Goal: Information Seeking & Learning: Learn about a topic

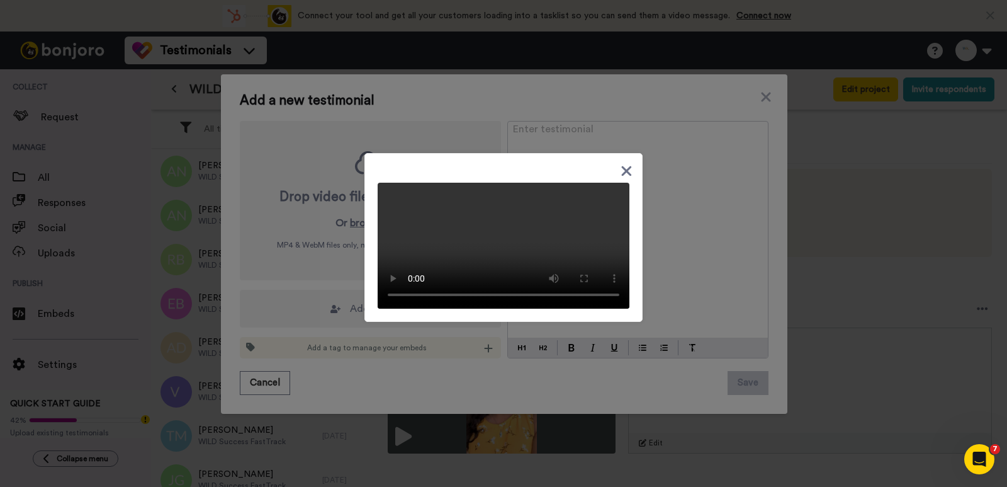
scroll to position [1337, 0]
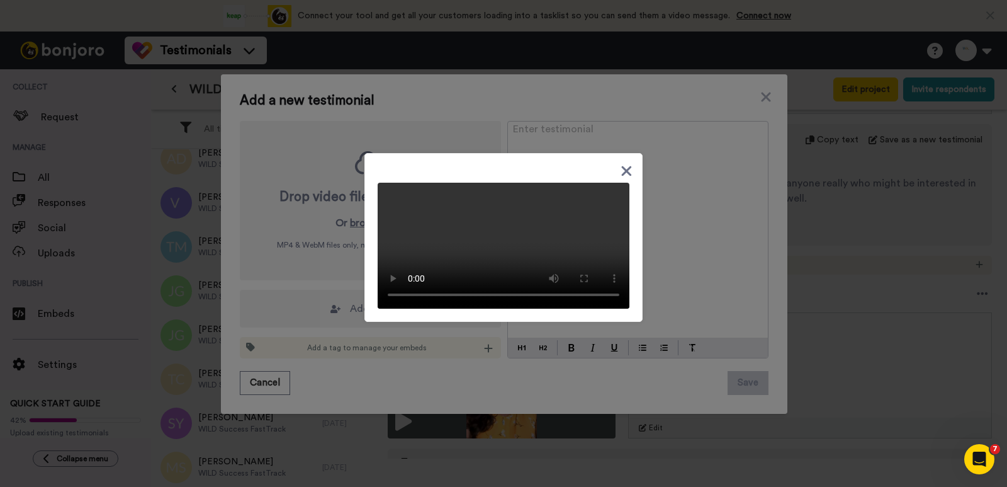
click at [830, 164] on div at bounding box center [503, 243] width 1007 height 487
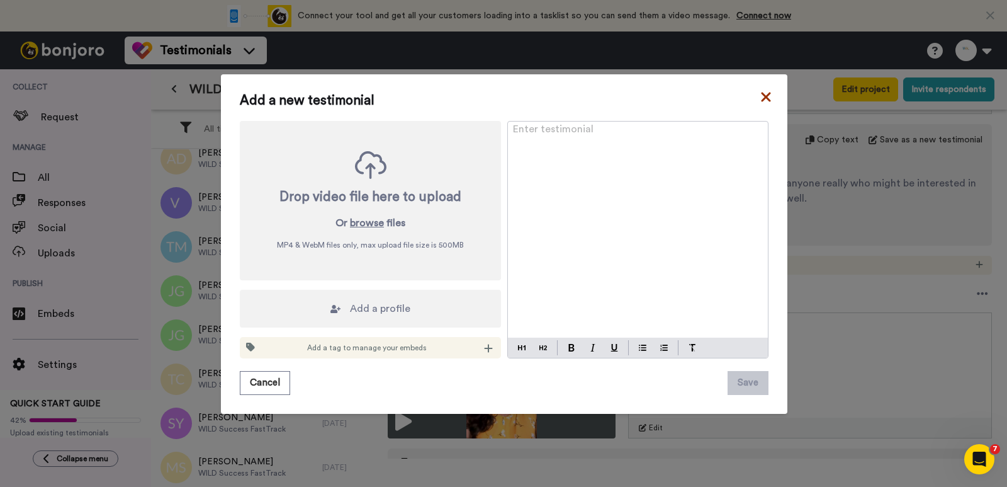
click at [766, 98] on icon at bounding box center [766, 96] width 13 height 15
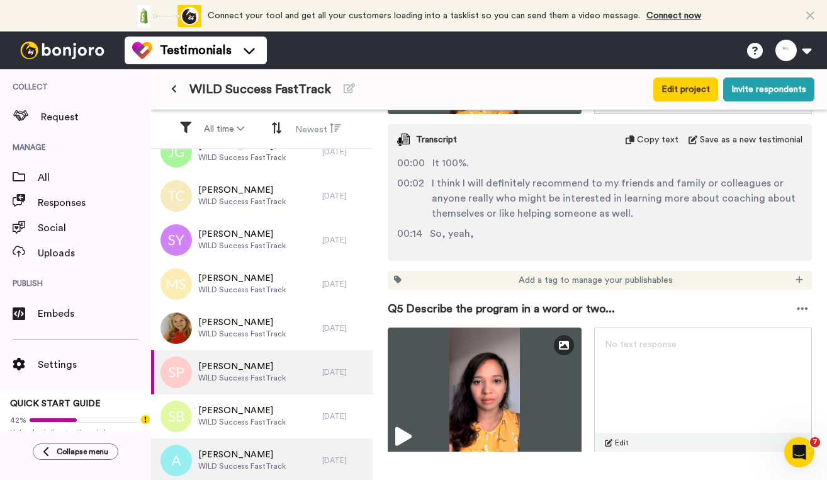
scroll to position [441, 0]
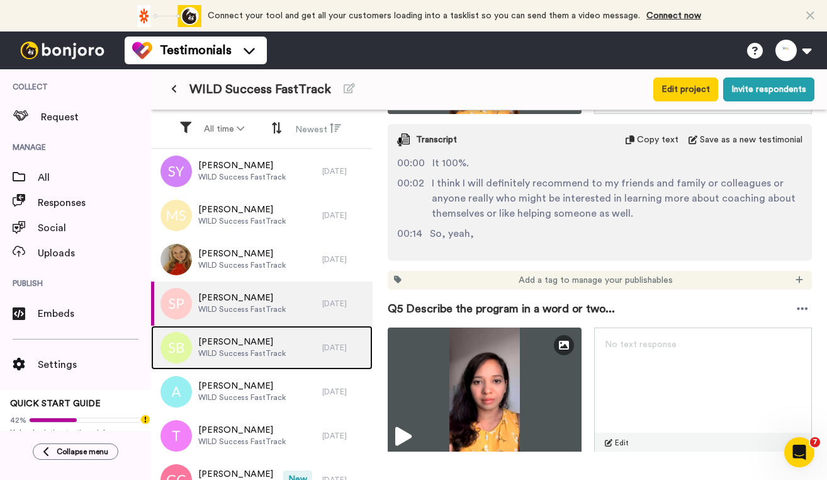
click at [274, 347] on span "[PERSON_NAME]" at bounding box center [242, 342] width 88 height 13
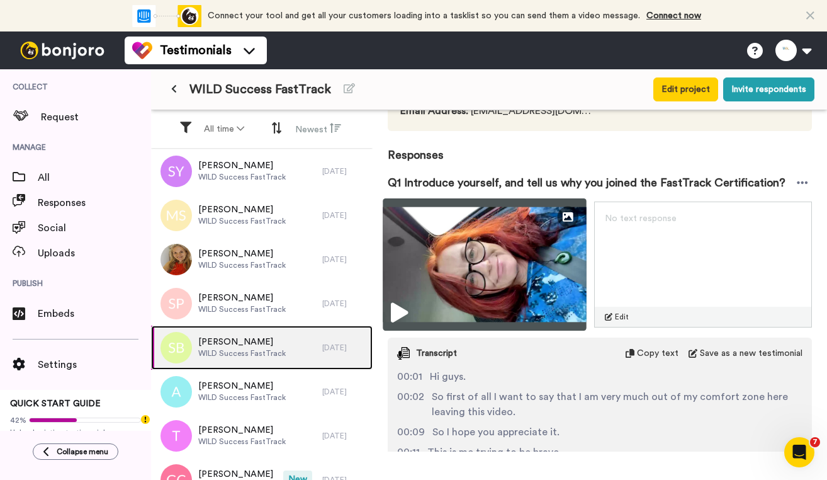
scroll to position [252, 0]
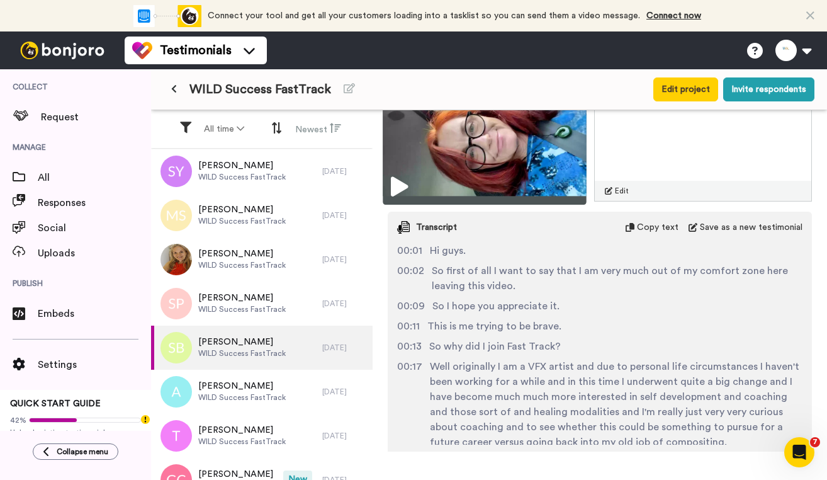
click at [468, 144] on img at bounding box center [484, 138] width 203 height 132
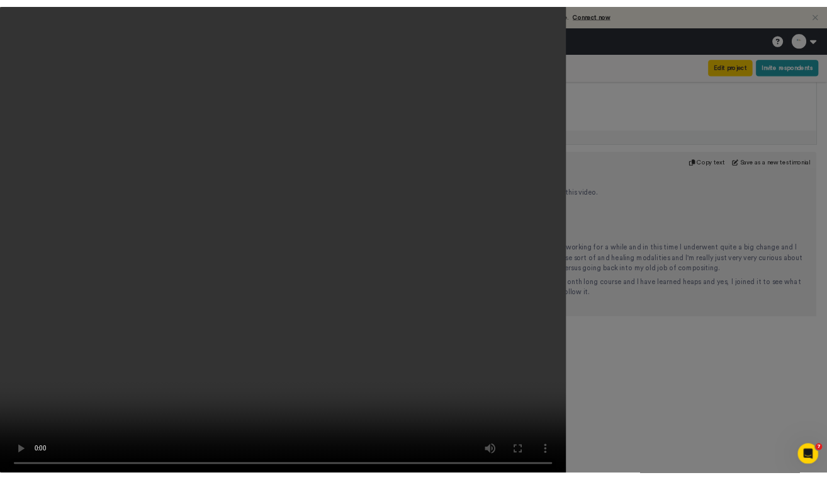
scroll to position [269, 0]
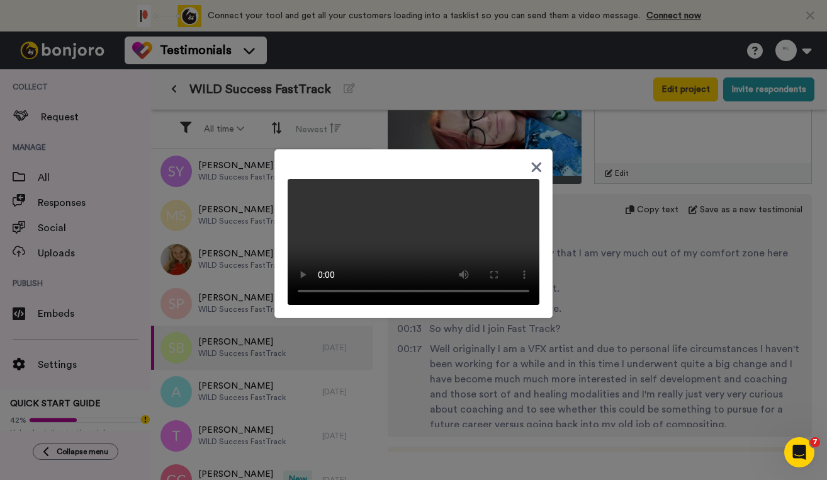
click at [533, 162] on icon at bounding box center [537, 167] width 10 height 10
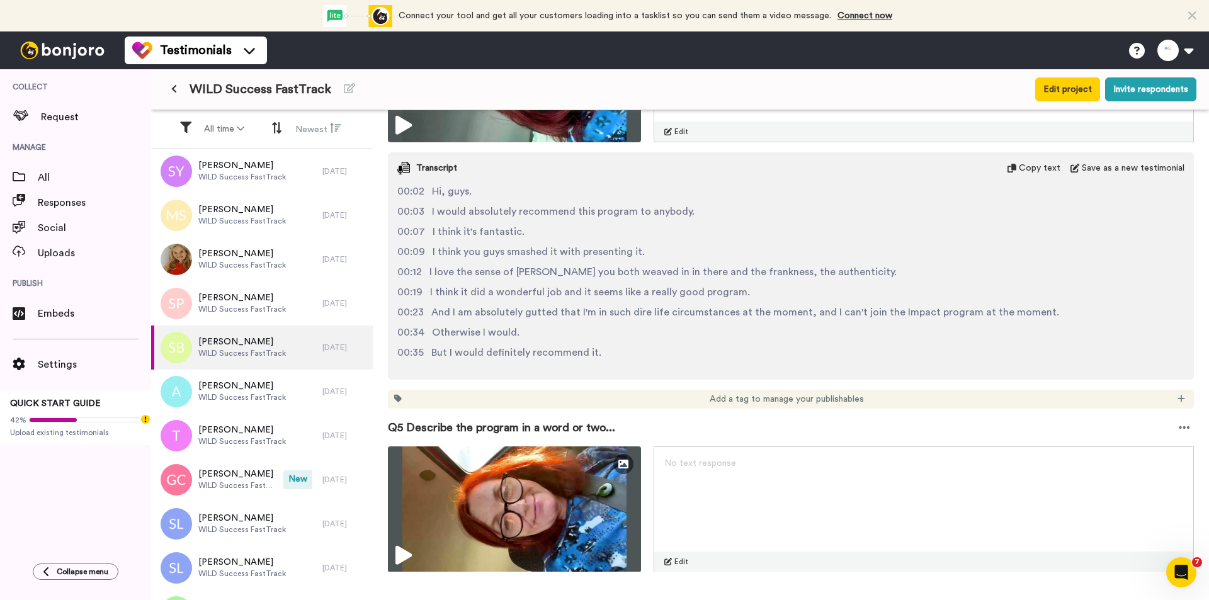
scroll to position [1783, 0]
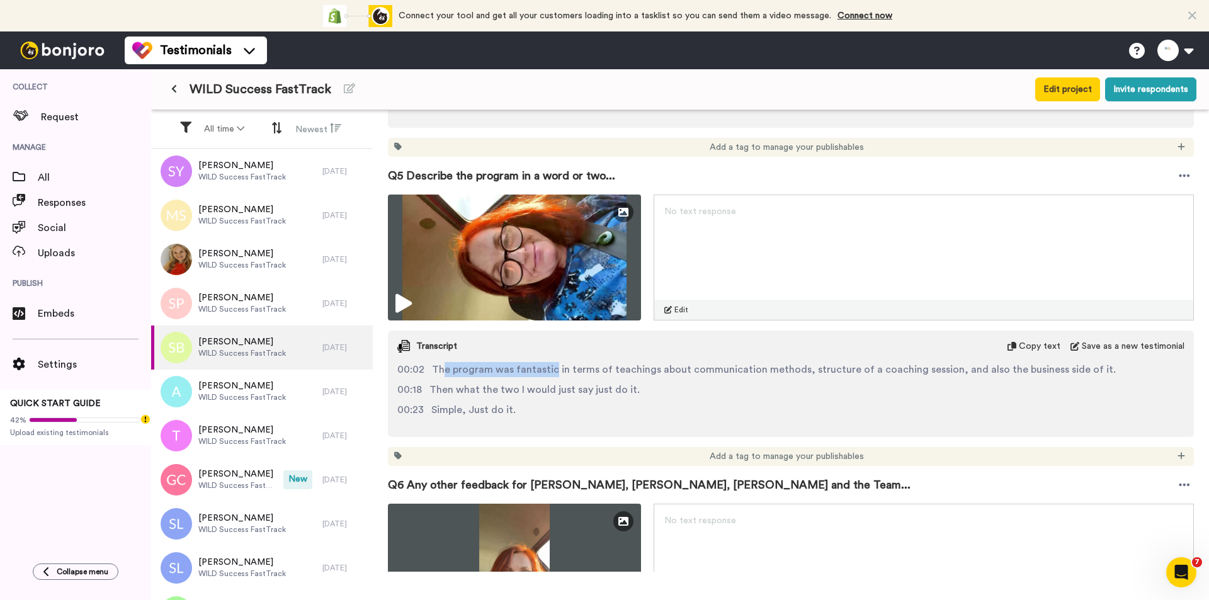
drag, startPoint x: 552, startPoint y: 371, endPoint x: 443, endPoint y: 366, distance: 109.7
click at [443, 366] on span "The program was fantastic in terms of teachings about communication methods, st…" at bounding box center [774, 369] width 684 height 15
click at [437, 367] on span "The program was fantastic in terms of teachings about communication methods, st…" at bounding box center [774, 369] width 684 height 15
drag, startPoint x: 433, startPoint y: 368, endPoint x: 626, endPoint y: 361, distance: 192.8
click at [620, 361] on div "Transcript Copy text Save as a new testimonial 00:02 The program was fantastic …" at bounding box center [791, 383] width 806 height 106
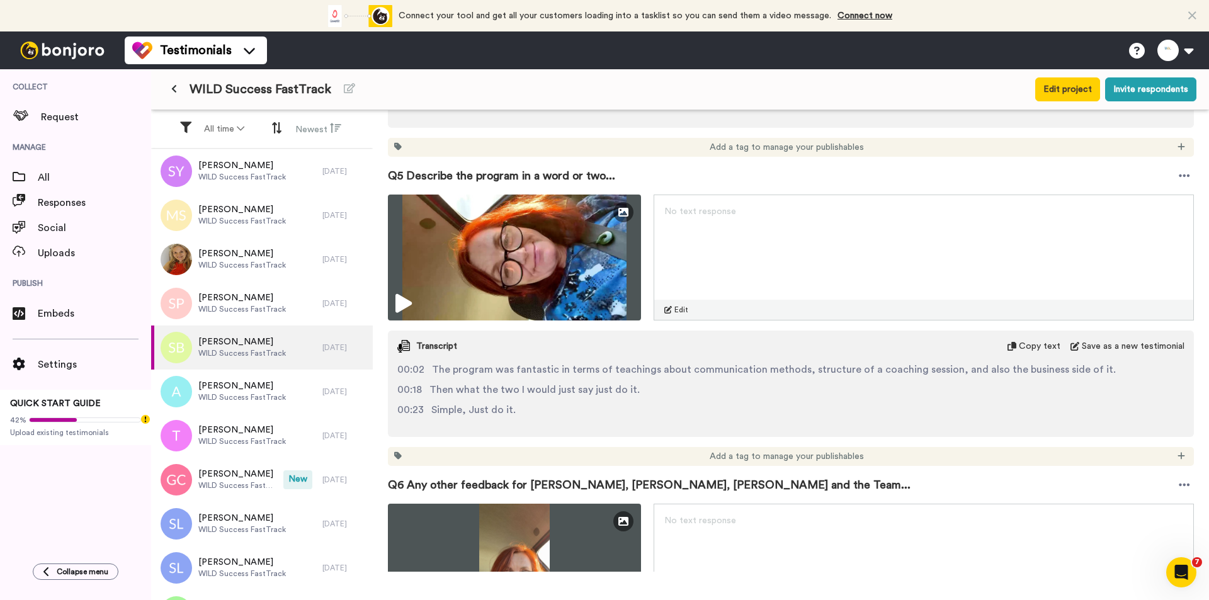
click at [669, 366] on span "The program was fantastic in terms of teachings about communication methods, st…" at bounding box center [774, 369] width 684 height 15
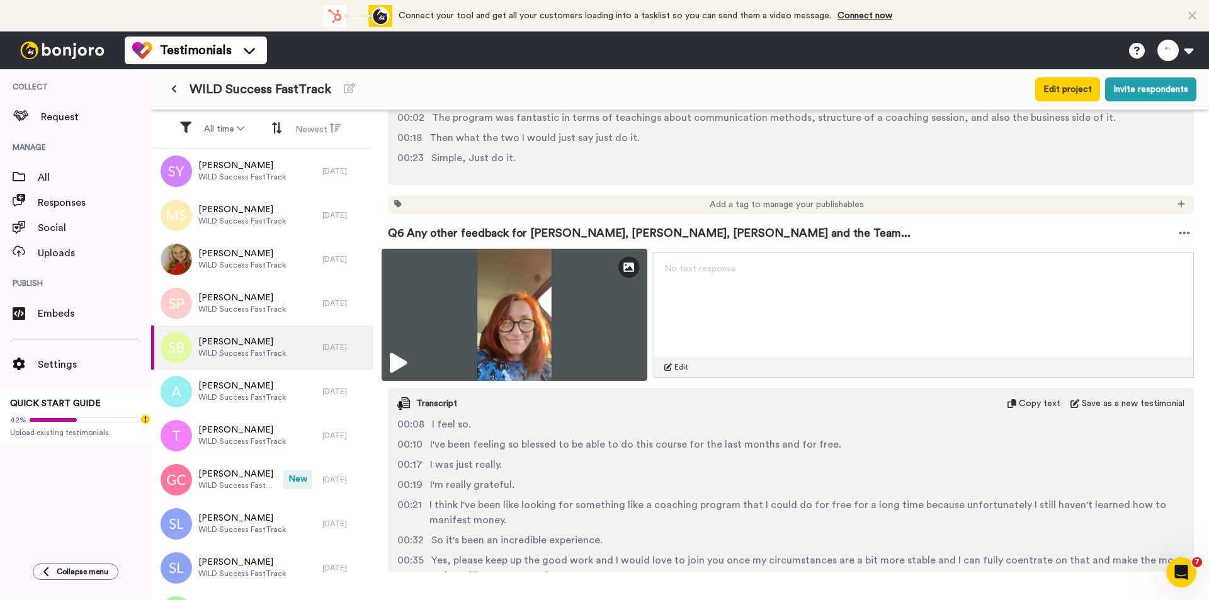
scroll to position [1846, 0]
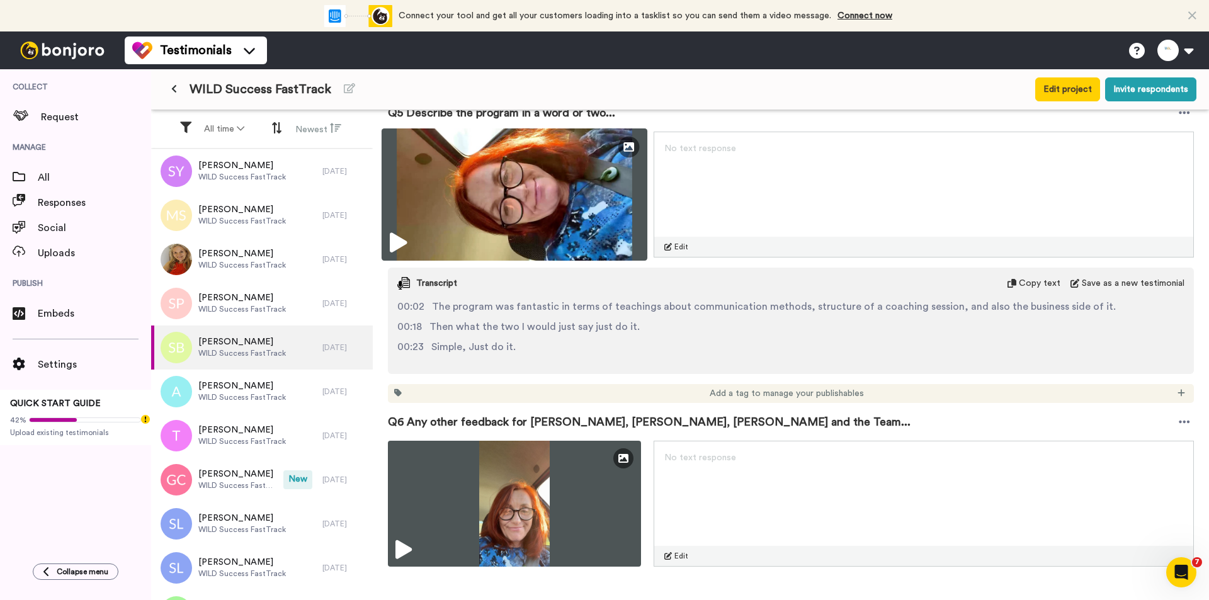
click at [575, 186] on img at bounding box center [514, 194] width 266 height 132
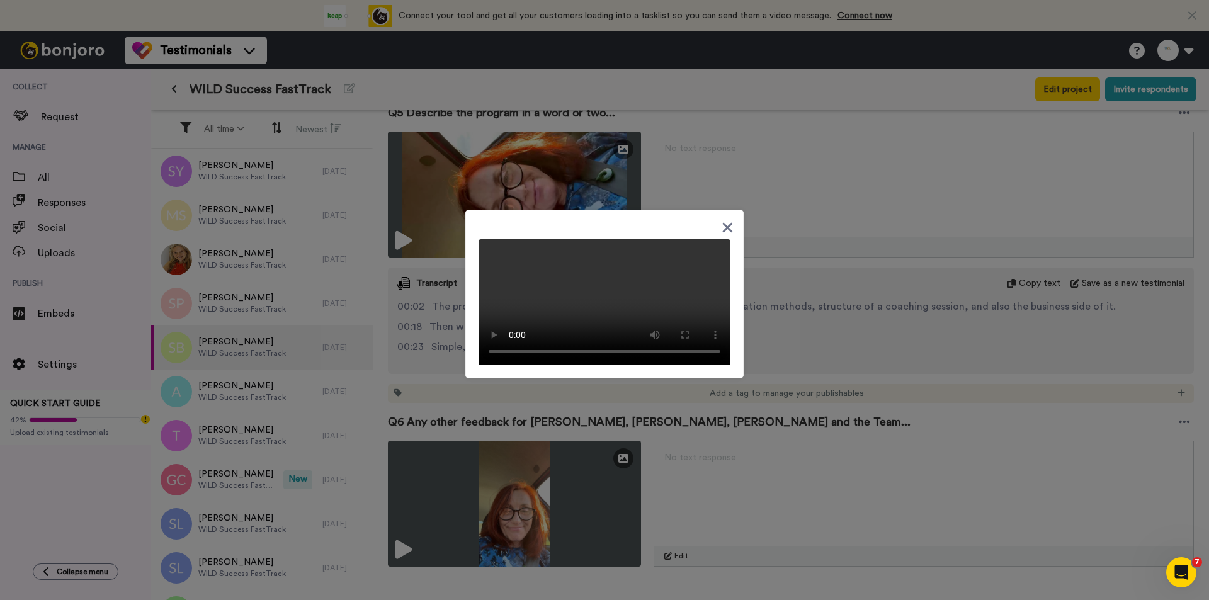
click at [812, 314] on div at bounding box center [604, 300] width 1209 height 600
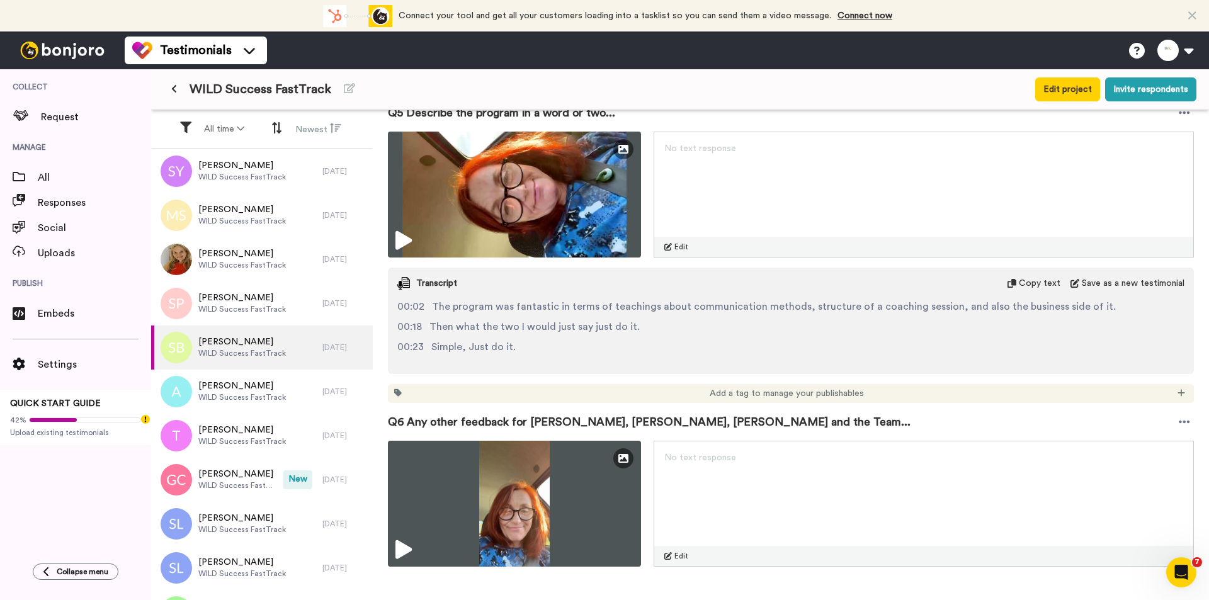
click at [555, 326] on span "Then what the two I would just say just do it." at bounding box center [534, 326] width 210 height 15
click at [526, 324] on span "Then what the two I would just say just do it." at bounding box center [534, 326] width 210 height 15
click at [833, 305] on span "The program was fantastic in terms of teachings about communication methods, st…" at bounding box center [774, 306] width 684 height 15
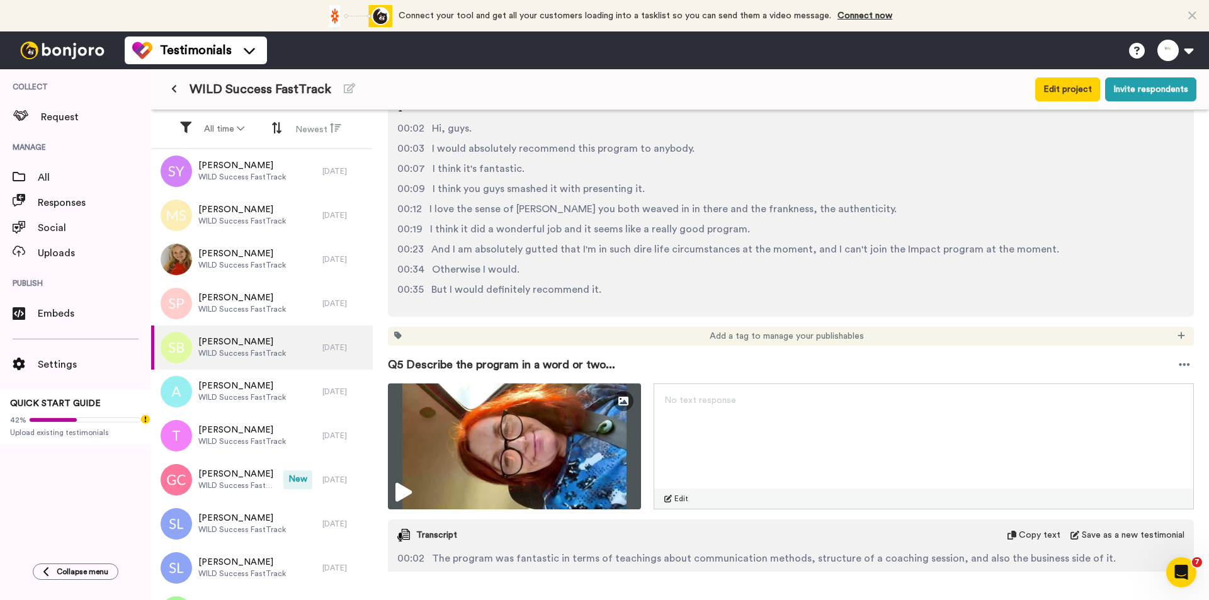
scroll to position [1406, 0]
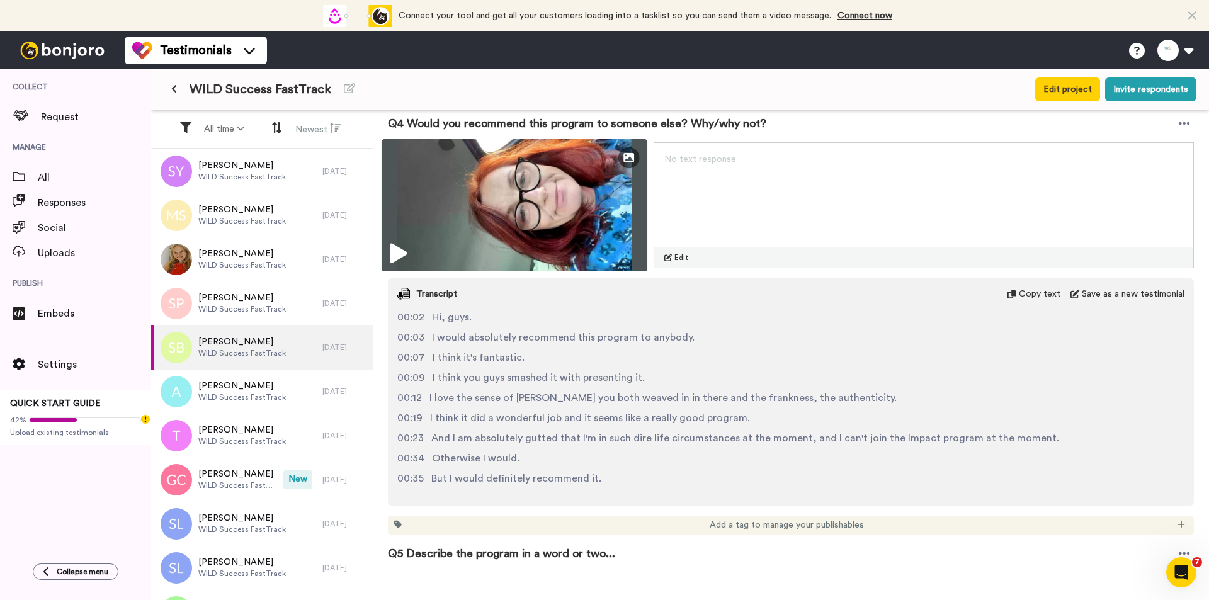
click at [573, 218] on img at bounding box center [514, 205] width 266 height 132
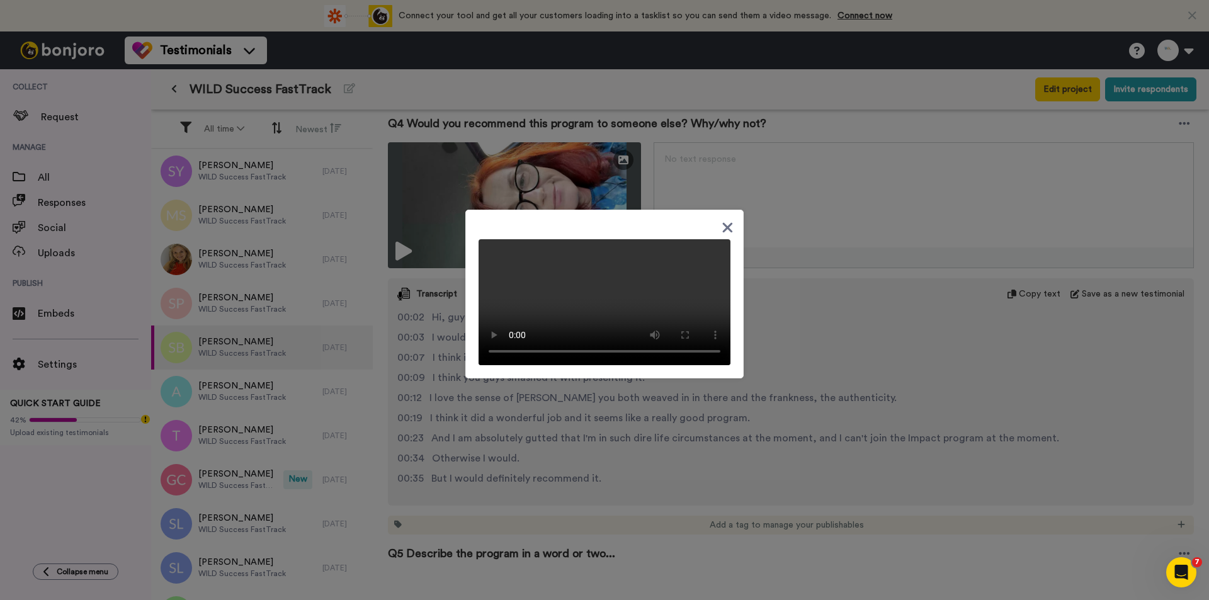
click at [723, 221] on icon at bounding box center [727, 228] width 12 height 16
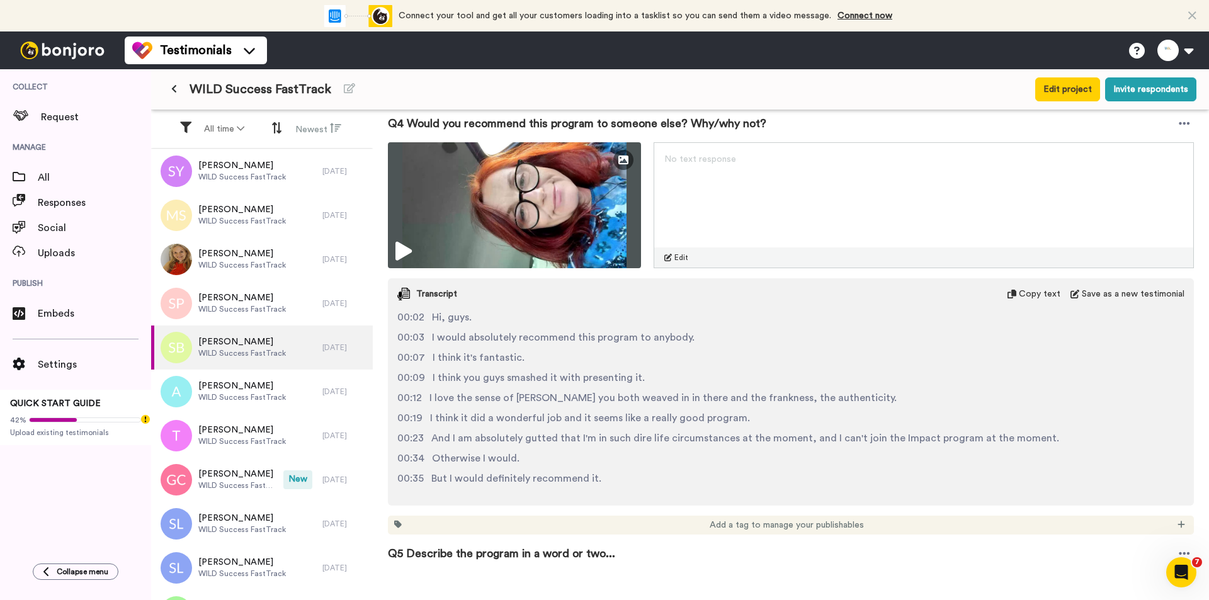
click at [686, 474] on div "00:35 But I would definitely recommend it." at bounding box center [790, 478] width 787 height 15
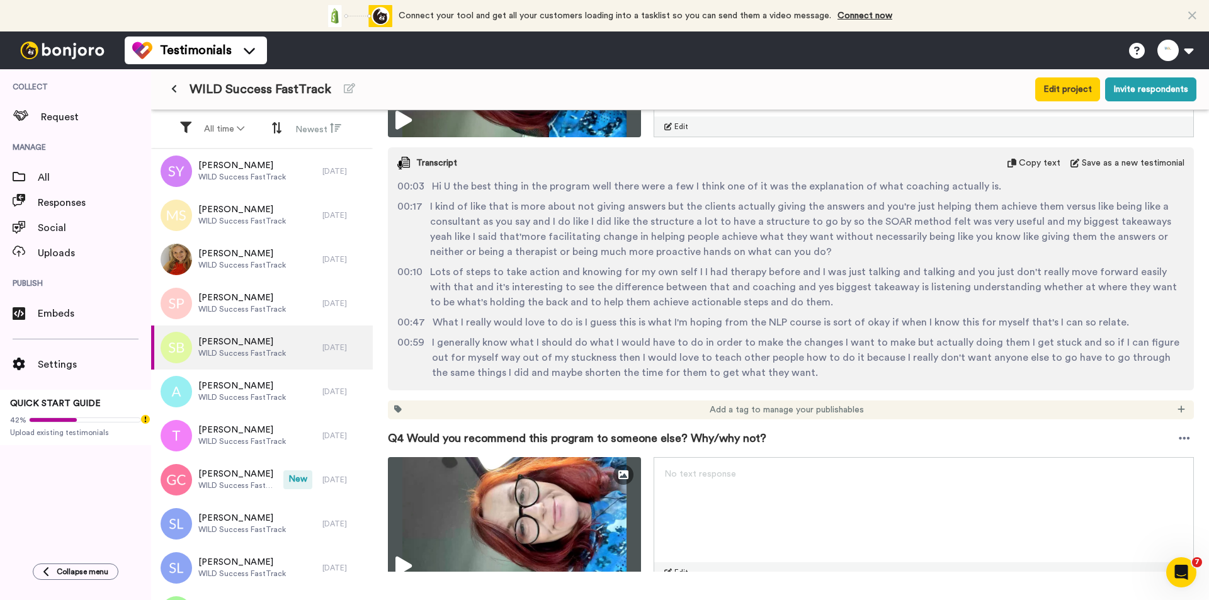
scroll to position [1028, 0]
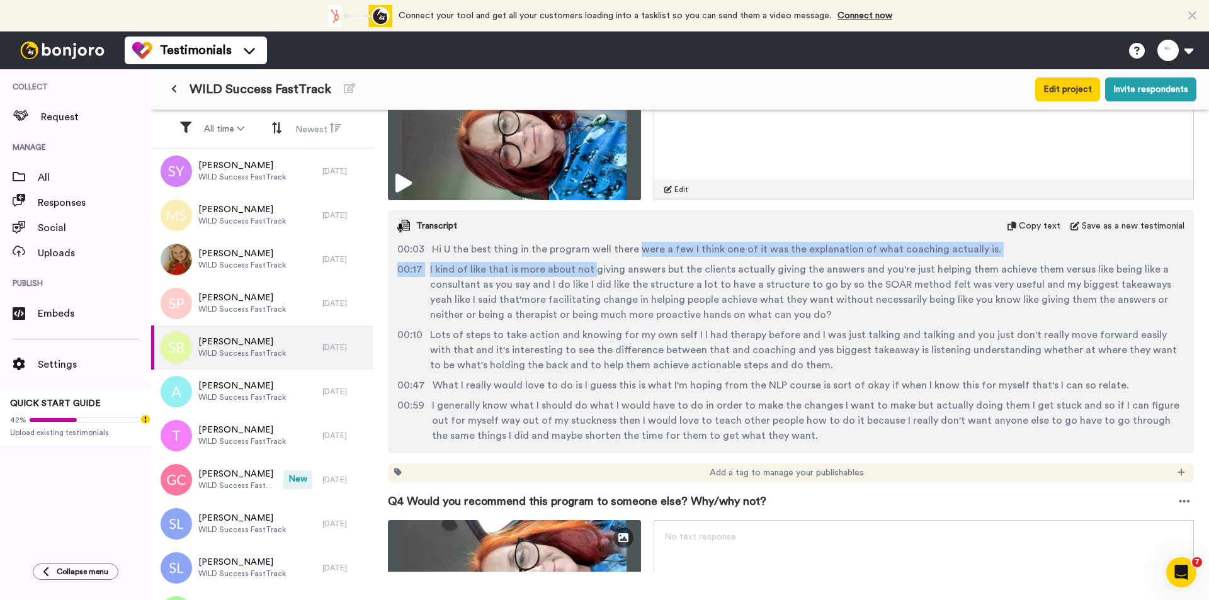
drag, startPoint x: 639, startPoint y: 253, endPoint x: 589, endPoint y: 266, distance: 51.5
click at [589, 266] on div "00:03 Hi U the best thing in the program well there were a few I think one of i…" at bounding box center [791, 342] width 806 height 201
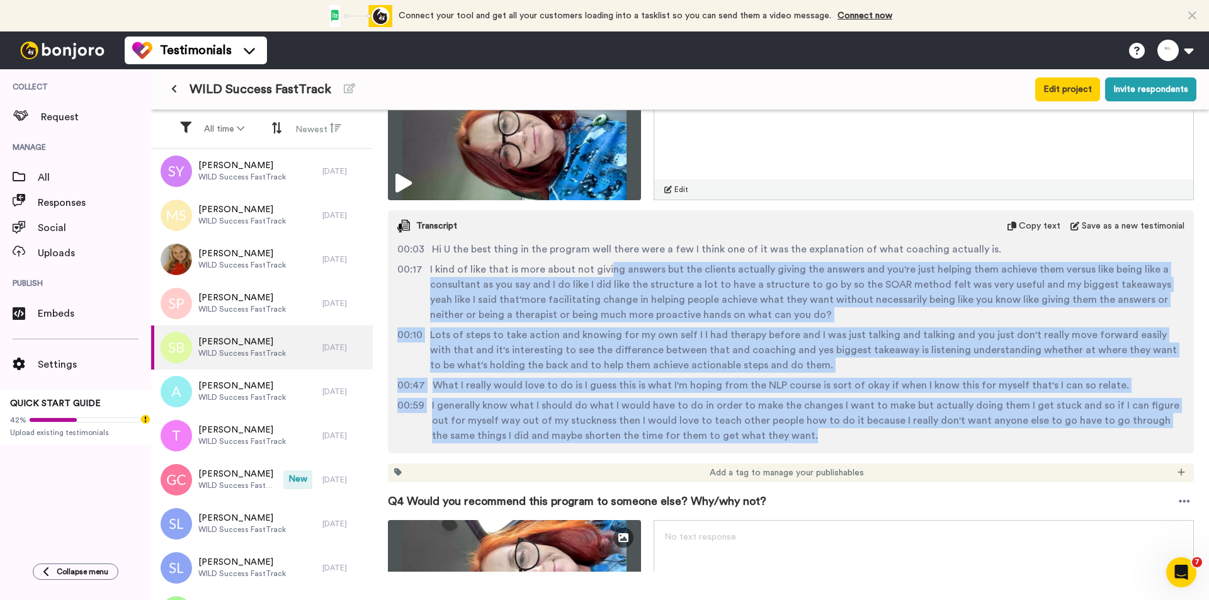
scroll to position [9, 0]
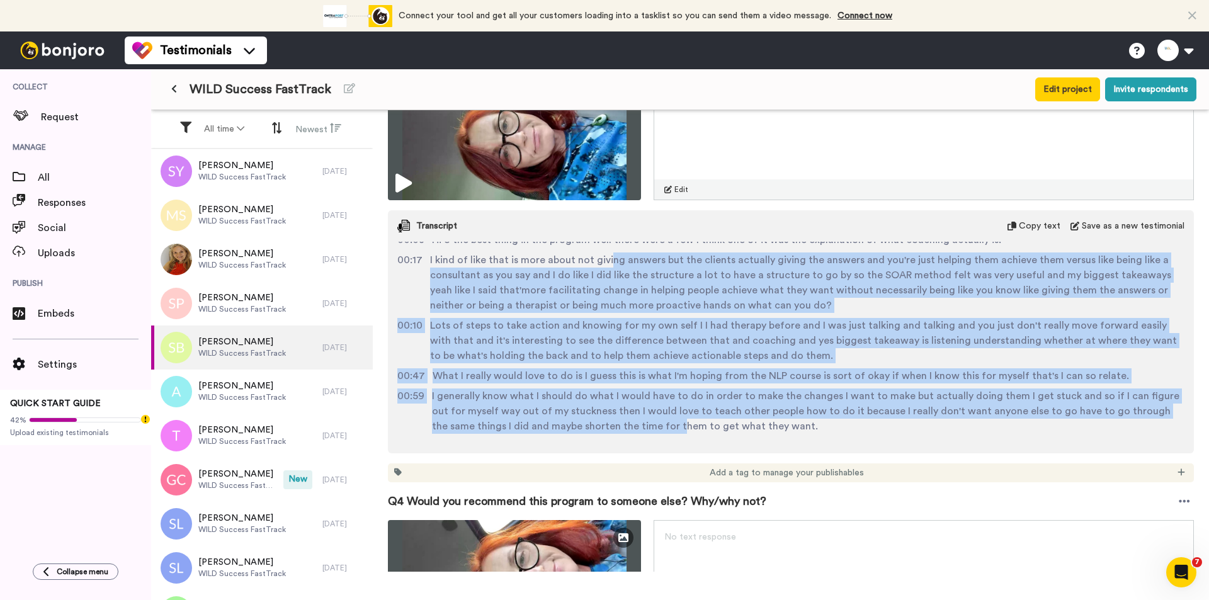
drag, startPoint x: 606, startPoint y: 266, endPoint x: 669, endPoint y: 420, distance: 166.0
click at [659, 420] on div "00:03 Hi U the best thing in the program well there were a few I think one of i…" at bounding box center [791, 342] width 806 height 201
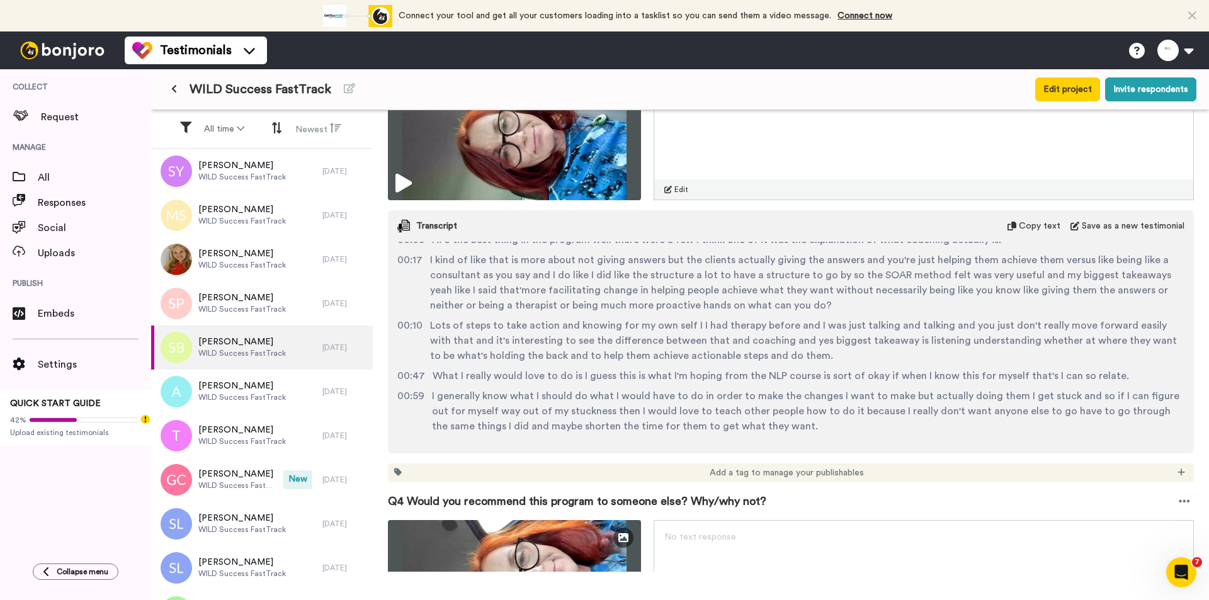
click at [720, 422] on span "I generally know what I should do what I would have to do in order to make the …" at bounding box center [808, 410] width 752 height 45
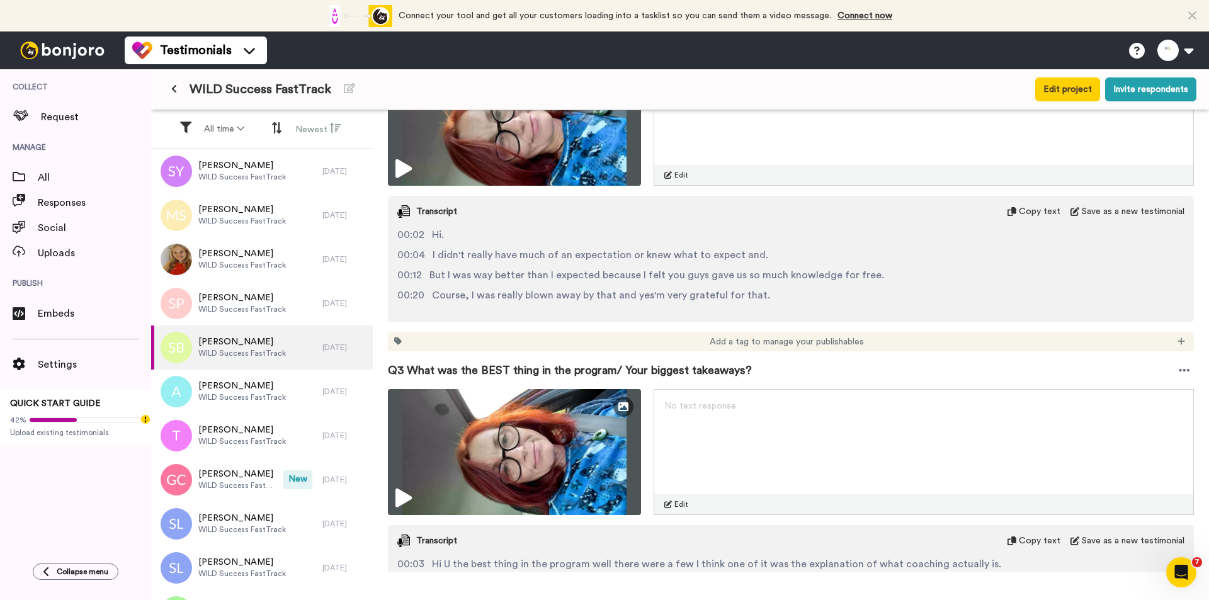
scroll to position [650, 0]
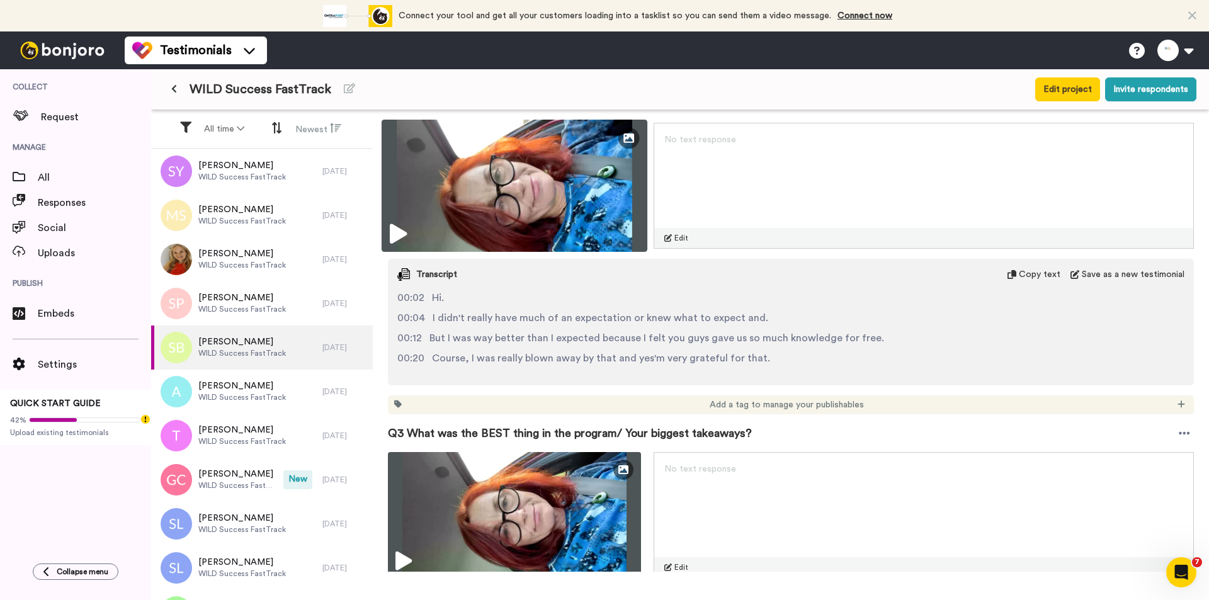
click at [536, 187] on img at bounding box center [514, 186] width 266 height 132
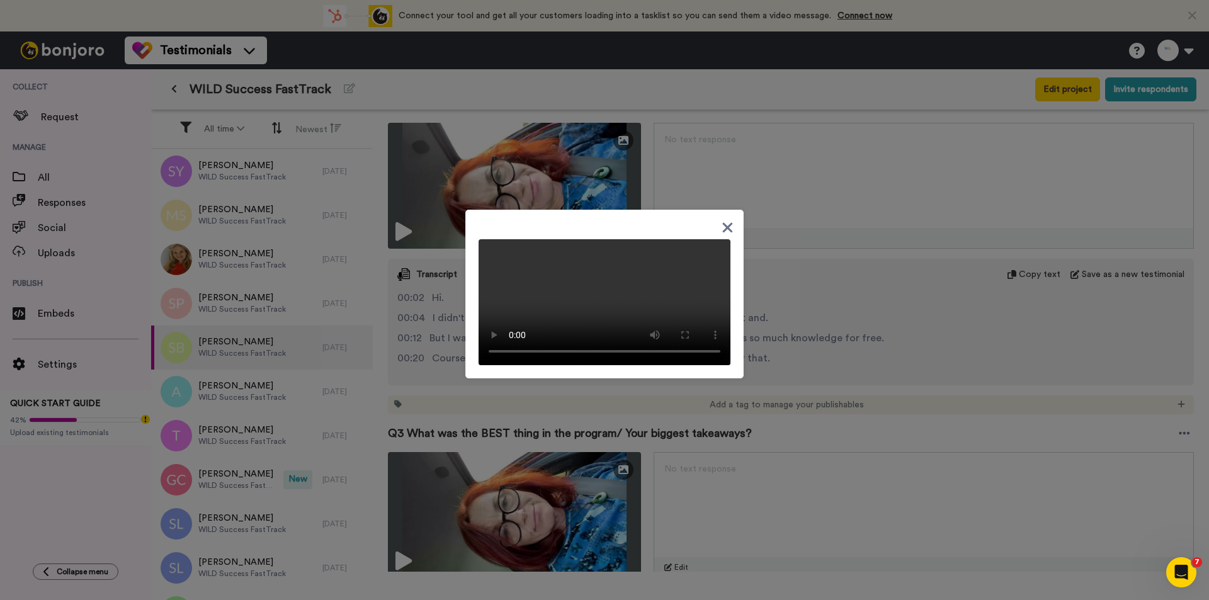
click at [854, 327] on div at bounding box center [604, 300] width 1209 height 600
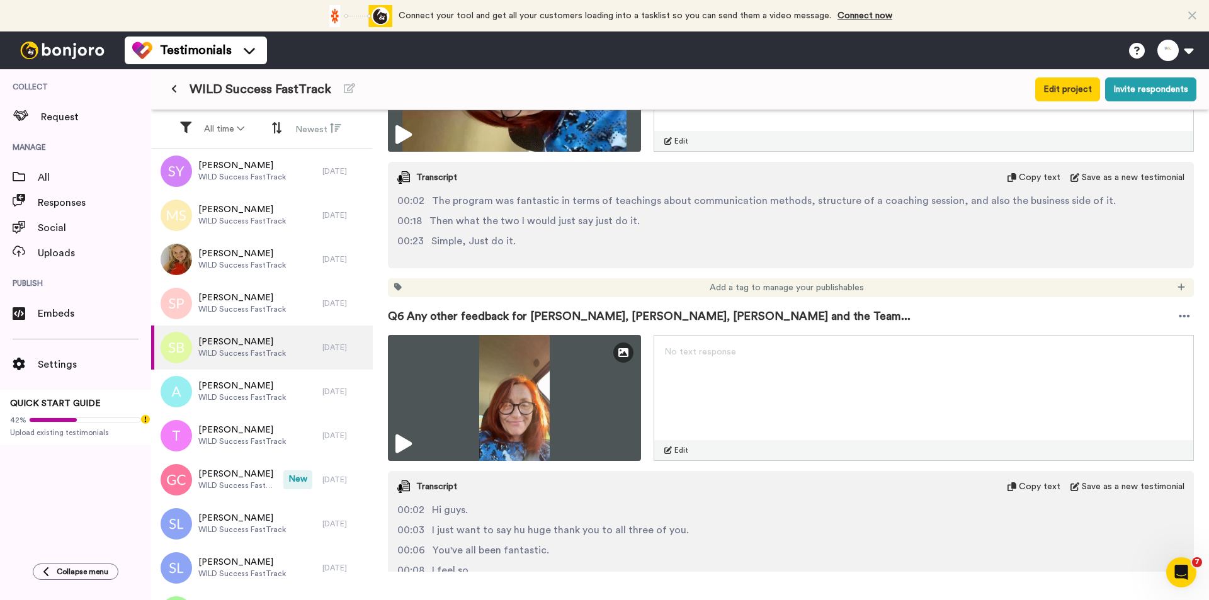
scroll to position [1846, 0]
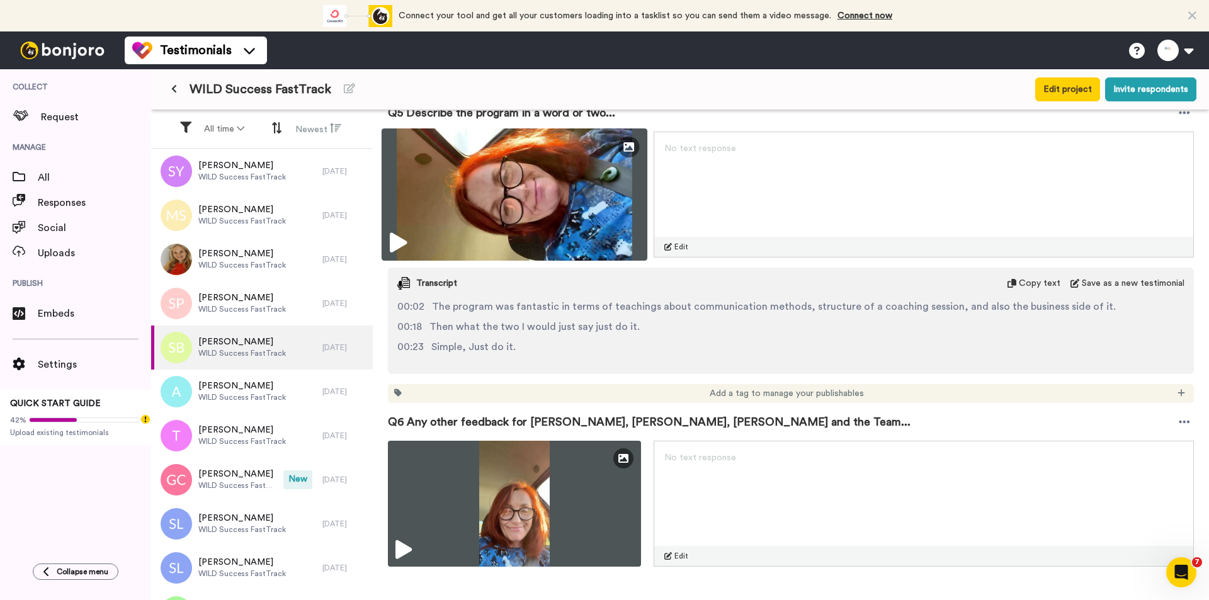
click at [399, 245] on icon at bounding box center [398, 243] width 17 height 20
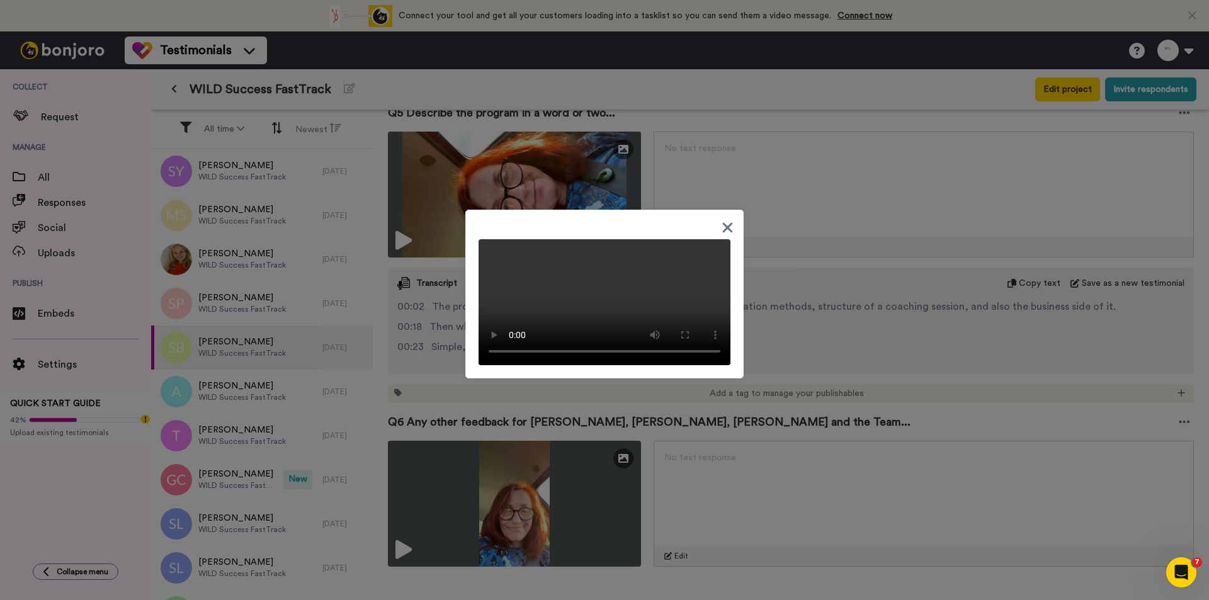
click at [723, 222] on icon at bounding box center [728, 227] width 10 height 10
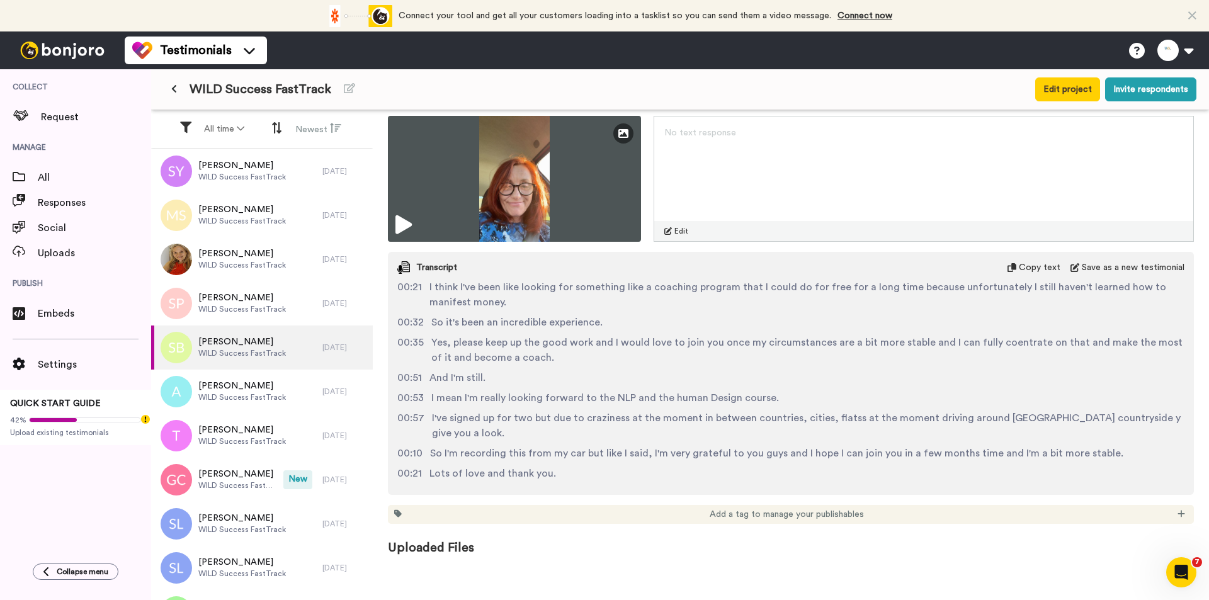
scroll to position [155, 0]
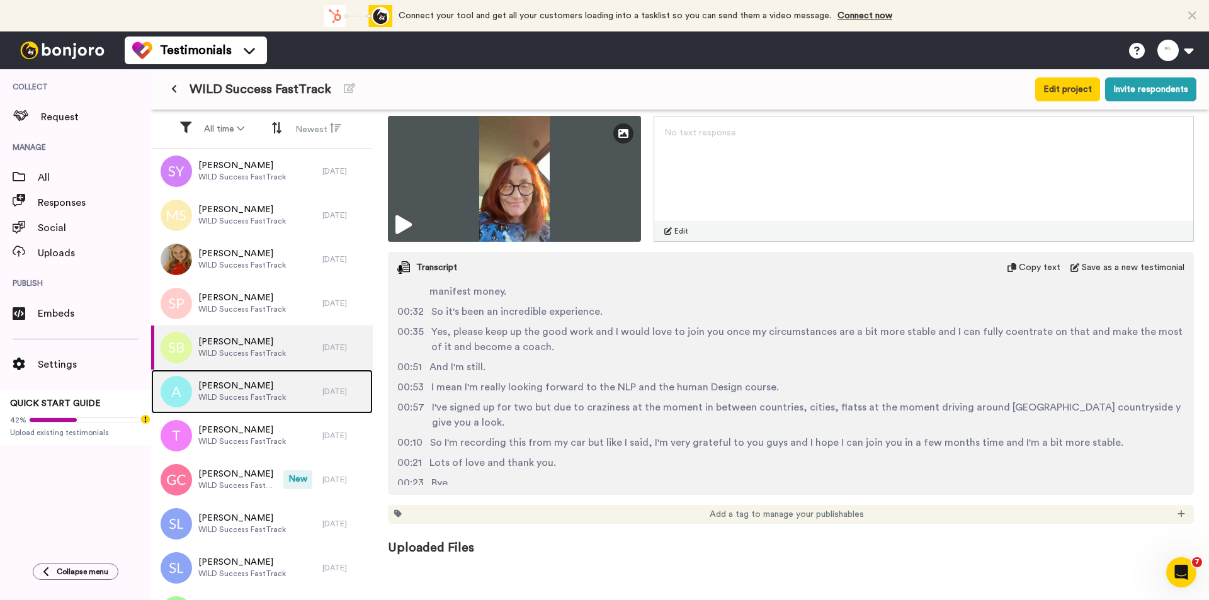
click at [279, 399] on span "WILD Success FastTrack" at bounding box center [242, 397] width 88 height 10
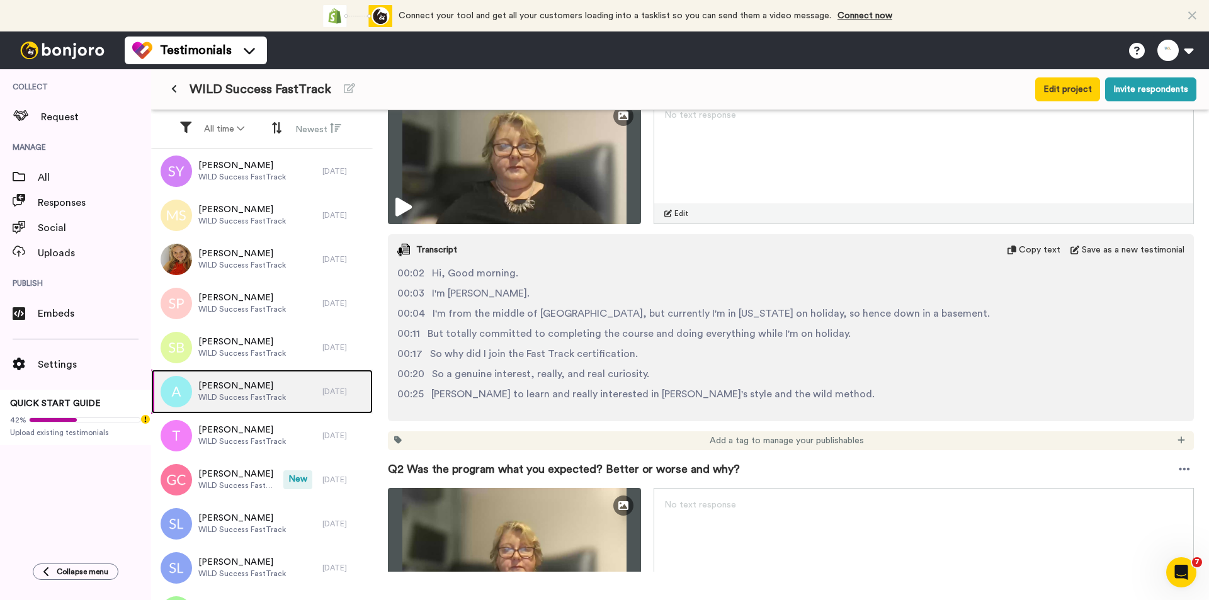
scroll to position [252, 0]
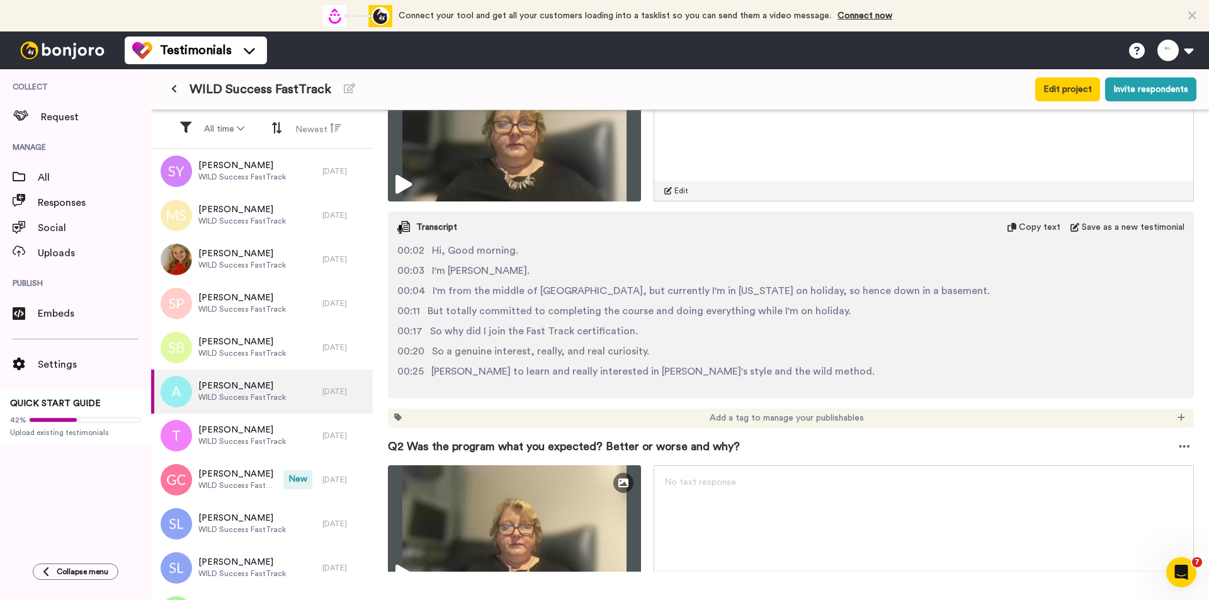
click at [854, 449] on div "Q2 Was the program what you expected? Better or worse and why?" at bounding box center [791, 446] width 806 height 38
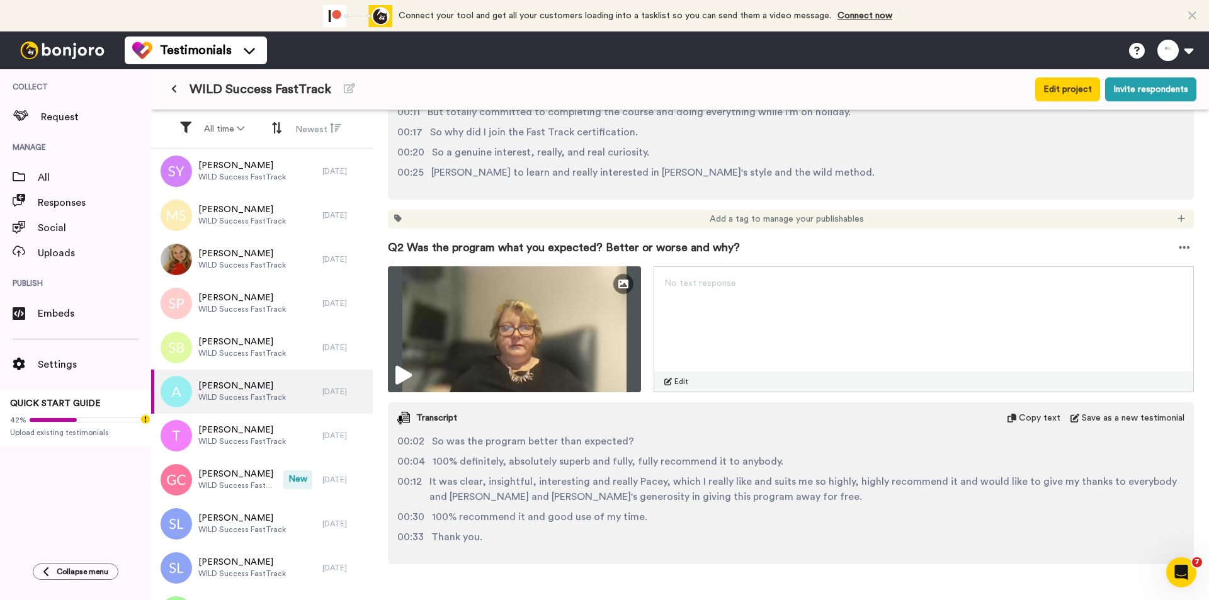
scroll to position [567, 0]
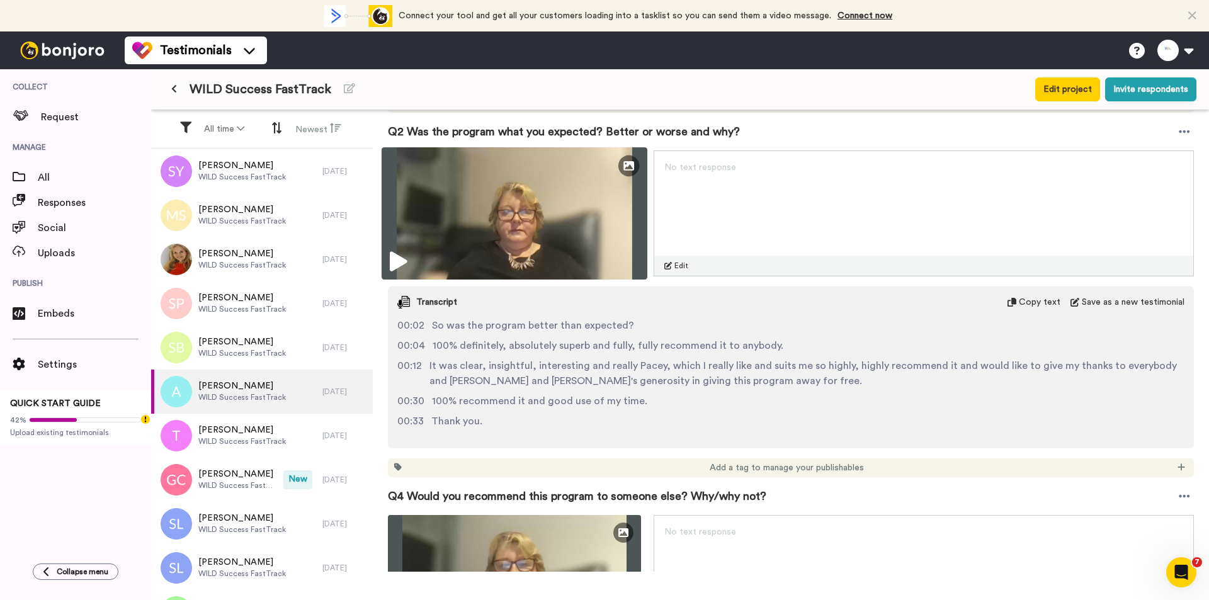
click at [577, 201] on img at bounding box center [514, 213] width 266 height 132
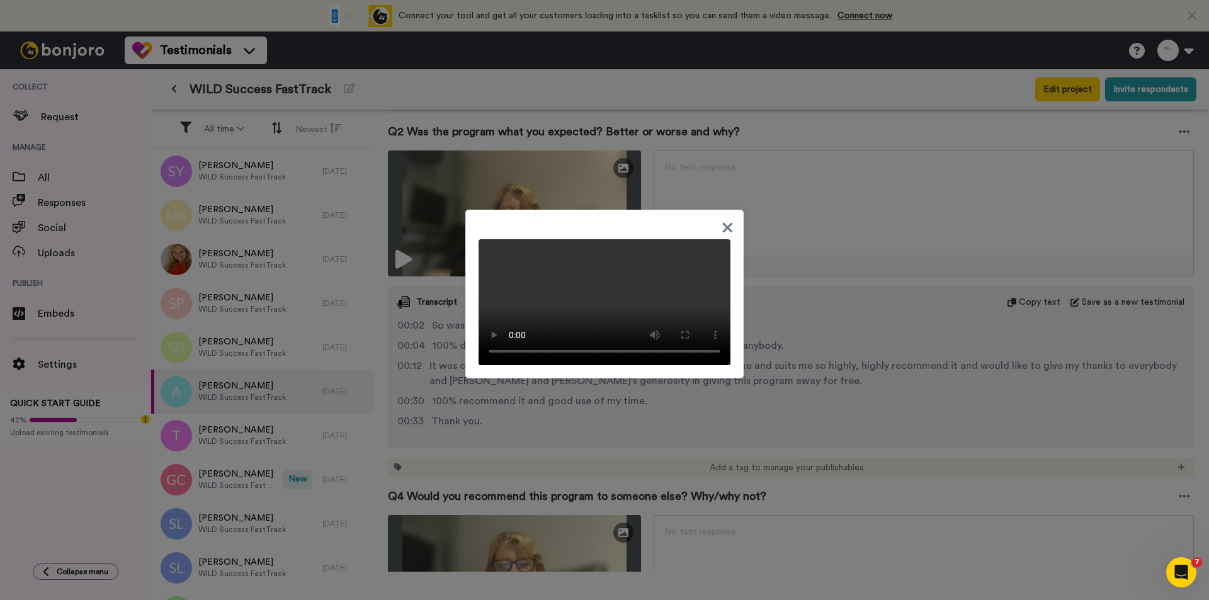
click at [791, 413] on div at bounding box center [604, 300] width 1209 height 600
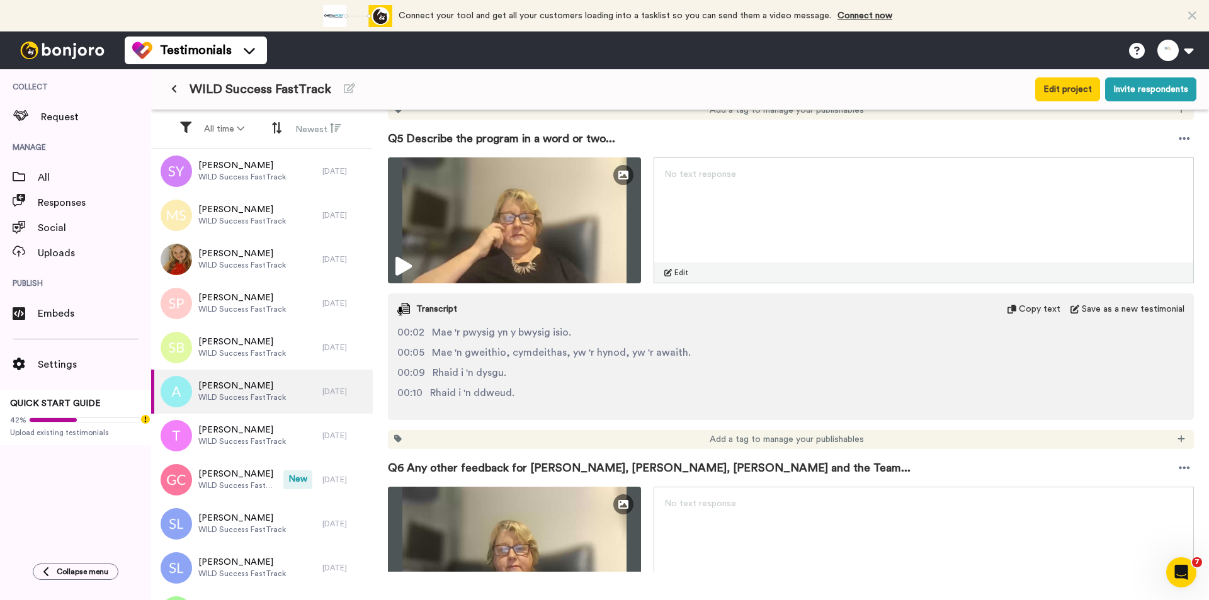
scroll to position [1385, 0]
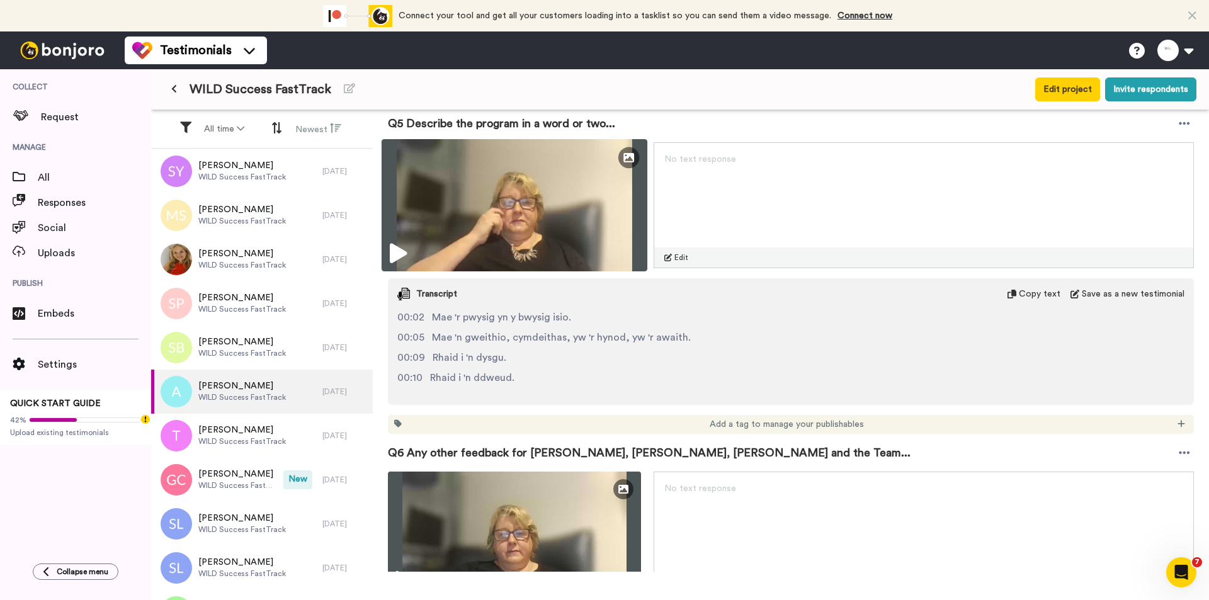
click at [537, 210] on img at bounding box center [514, 205] width 266 height 132
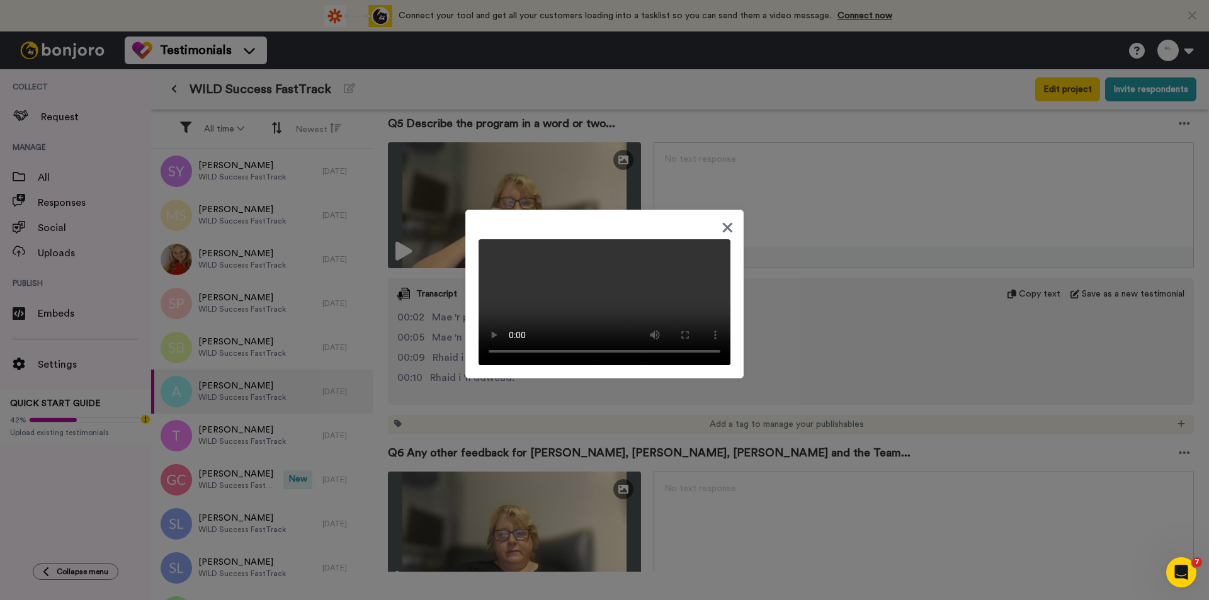
click at [727, 220] on icon at bounding box center [727, 228] width 12 height 16
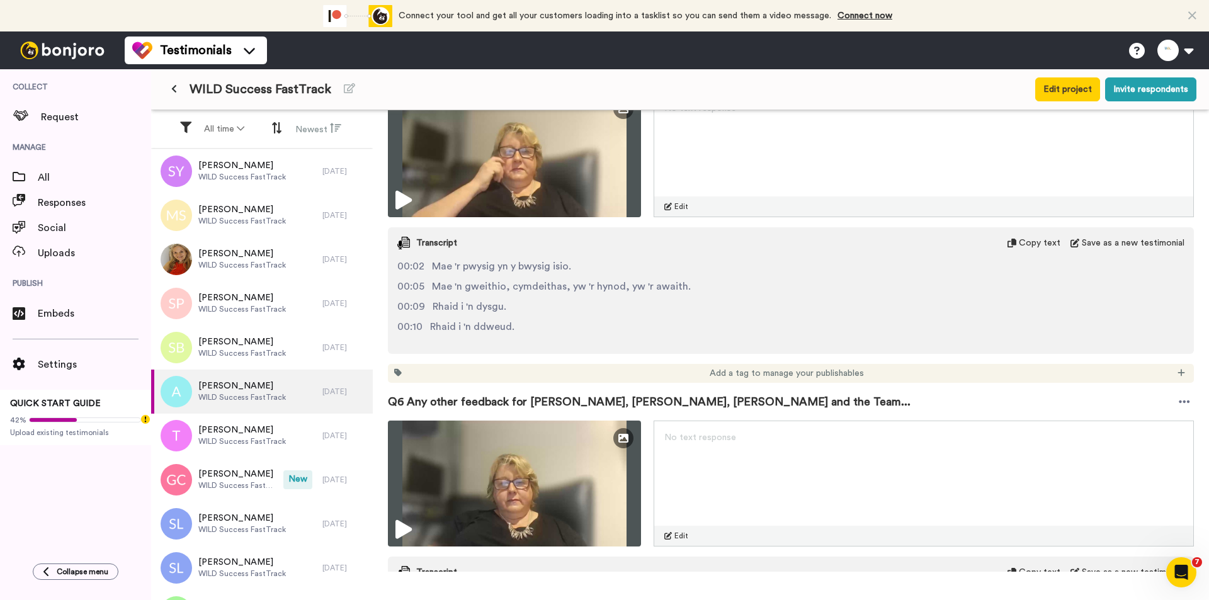
scroll to position [1552, 0]
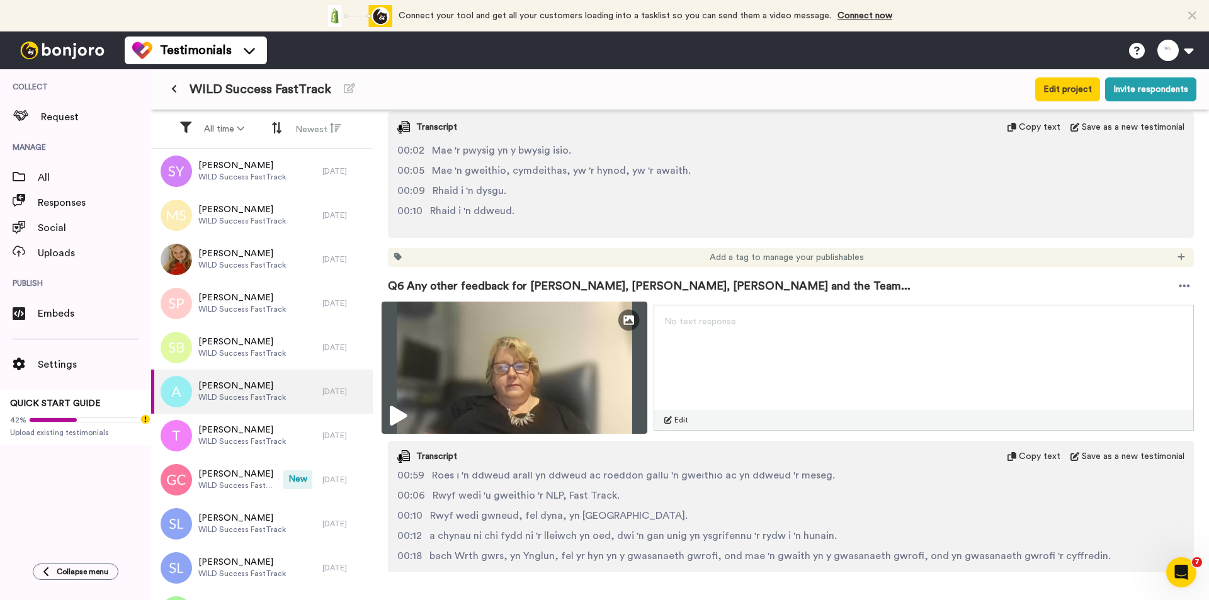
click at [482, 340] on img at bounding box center [514, 368] width 266 height 132
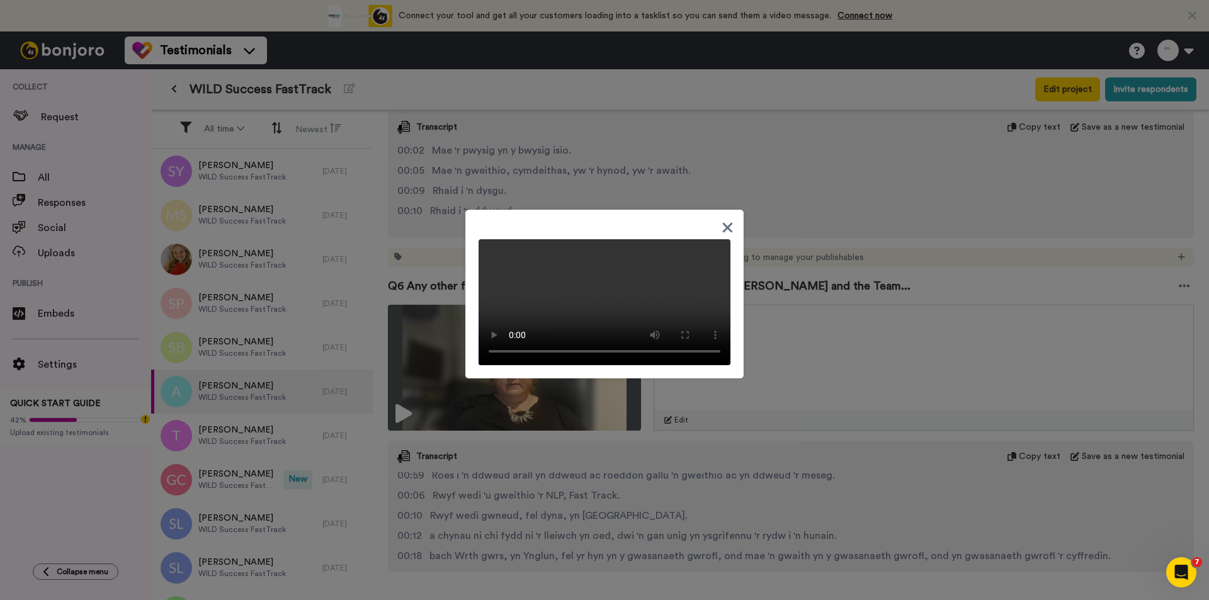
click at [723, 220] on icon at bounding box center [727, 228] width 12 height 16
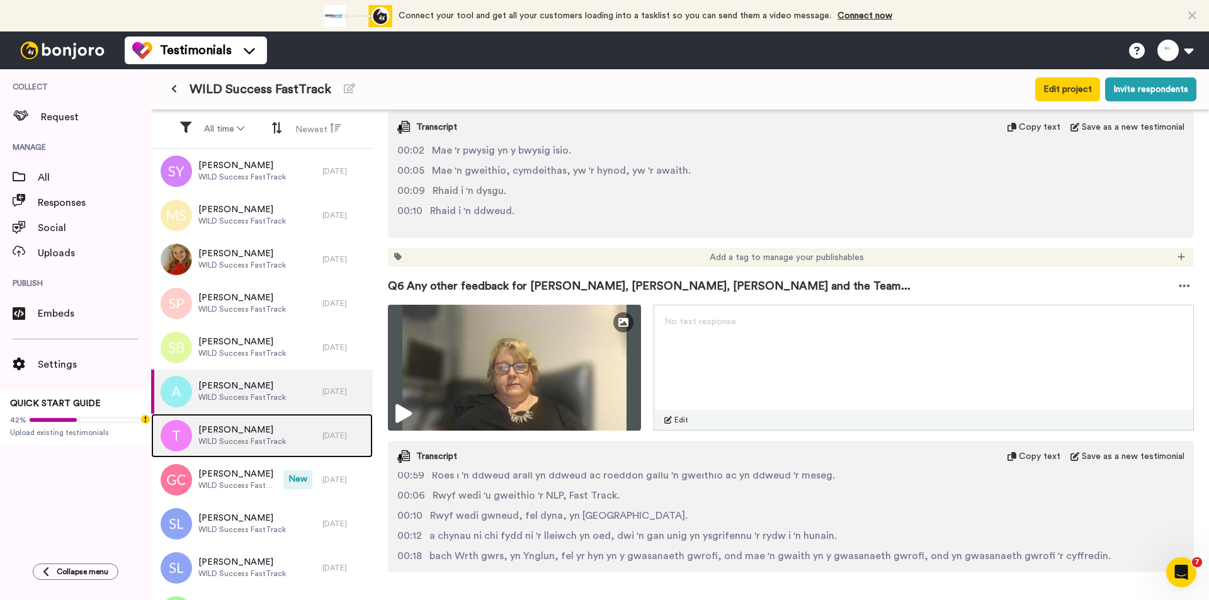
click at [261, 415] on div "[PERSON_NAME] WILD Success FastTrack" at bounding box center [236, 436] width 171 height 44
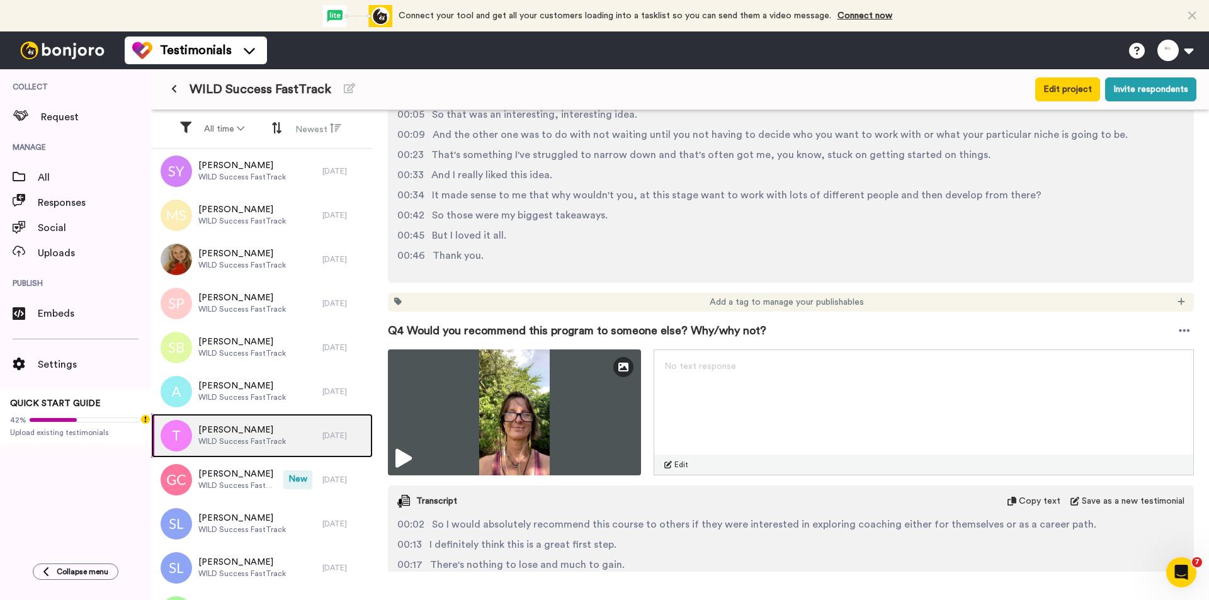
scroll to position [1356, 0]
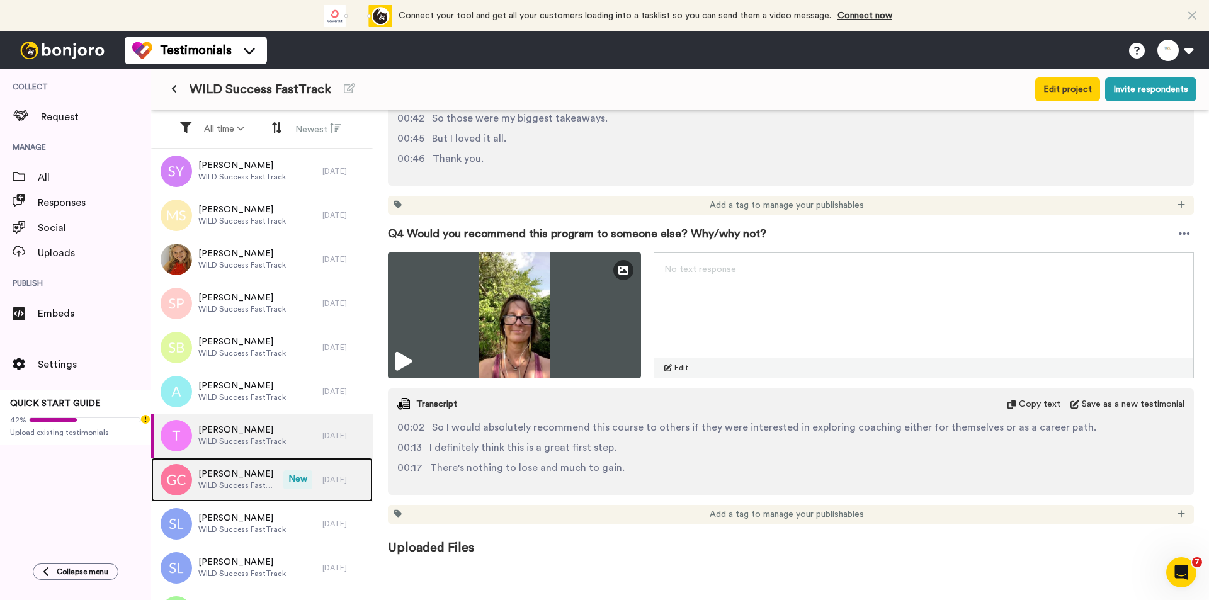
click at [281, 469] on div "[PERSON_NAME] WILD Success FastTrack New [DATE]" at bounding box center [262, 480] width 222 height 44
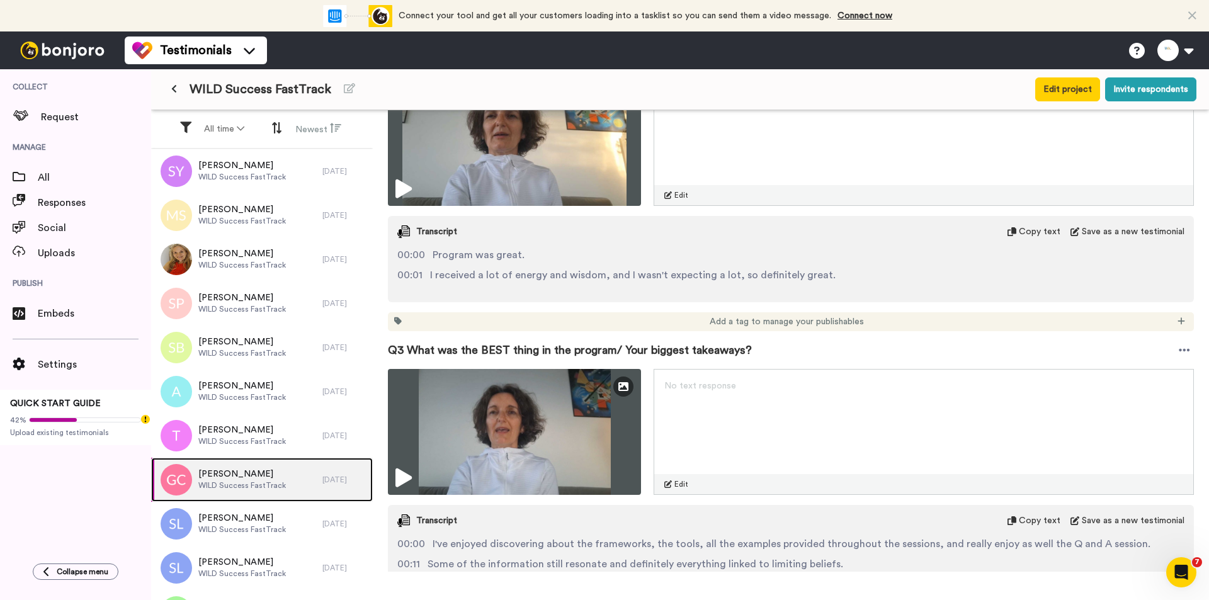
scroll to position [630, 0]
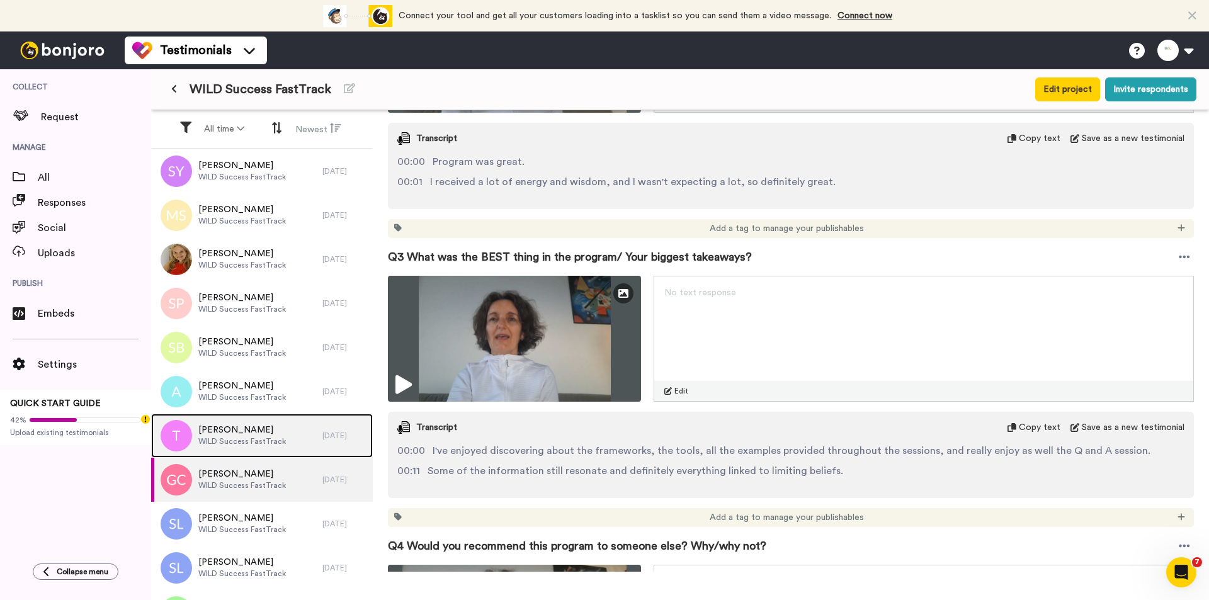
click at [251, 414] on div "[PERSON_NAME] WILD Success FastTrack" at bounding box center [236, 436] width 171 height 44
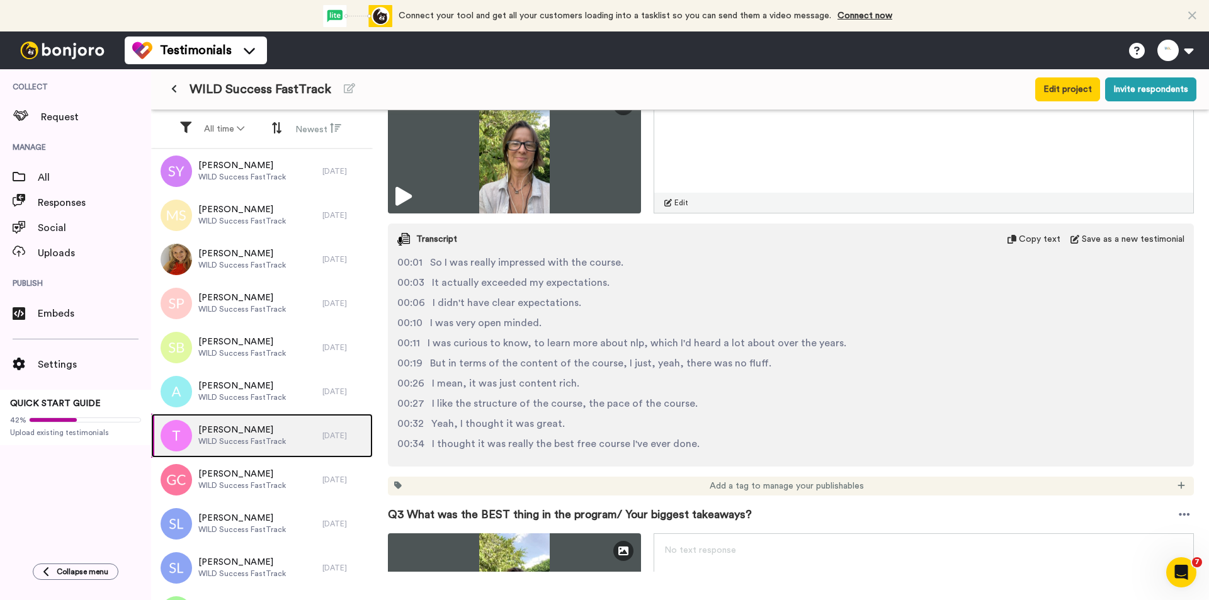
click at [244, 442] on span "WILD Success FastTrack" at bounding box center [242, 441] width 88 height 10
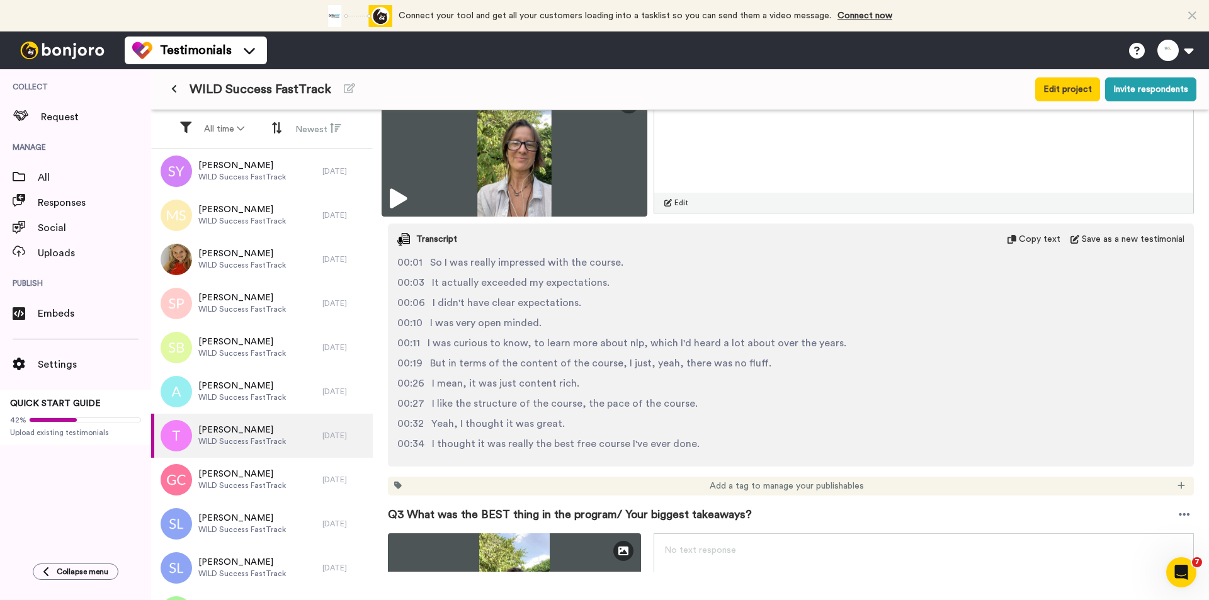
click at [503, 163] on img at bounding box center [514, 150] width 266 height 132
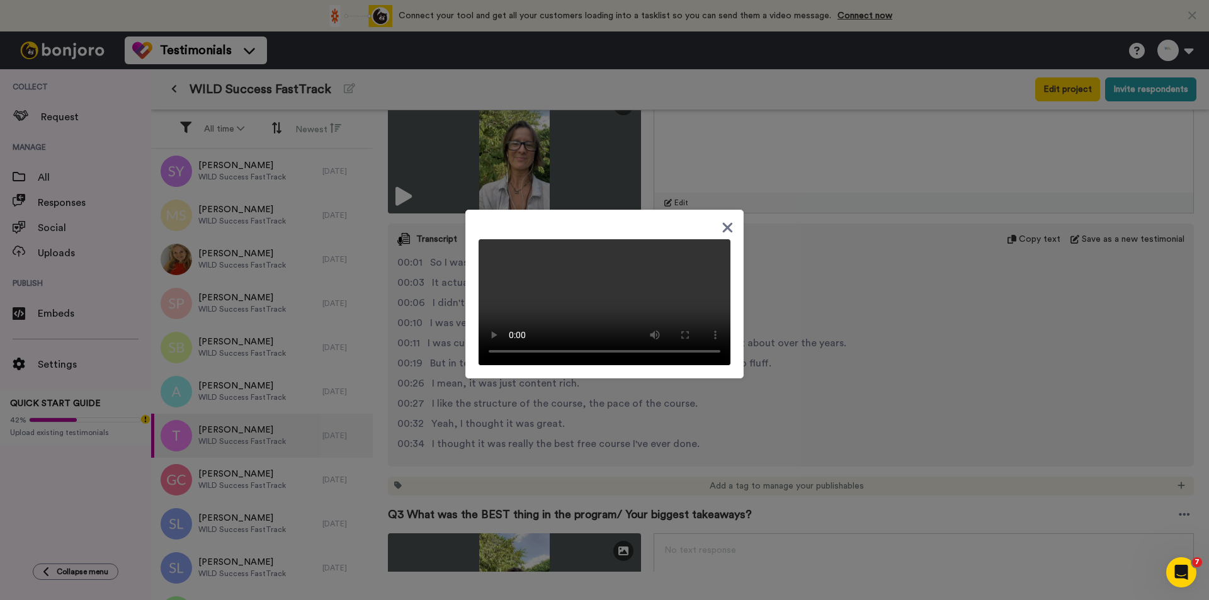
click at [489, 320] on video at bounding box center [604, 302] width 252 height 126
click at [721, 220] on icon at bounding box center [727, 228] width 12 height 16
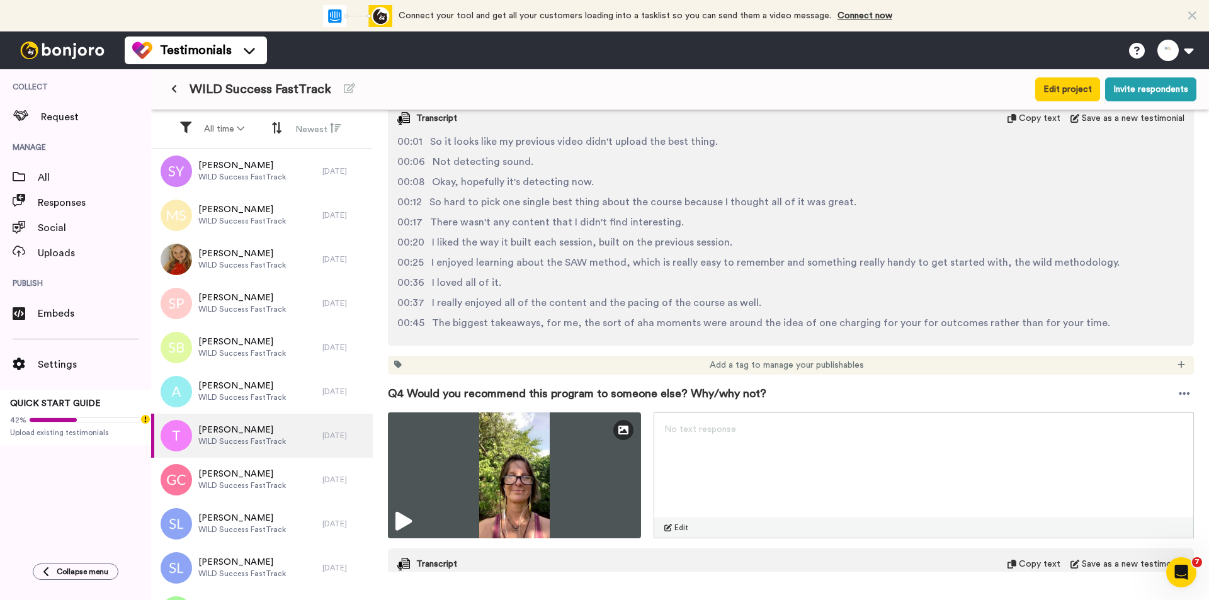
scroll to position [1356, 0]
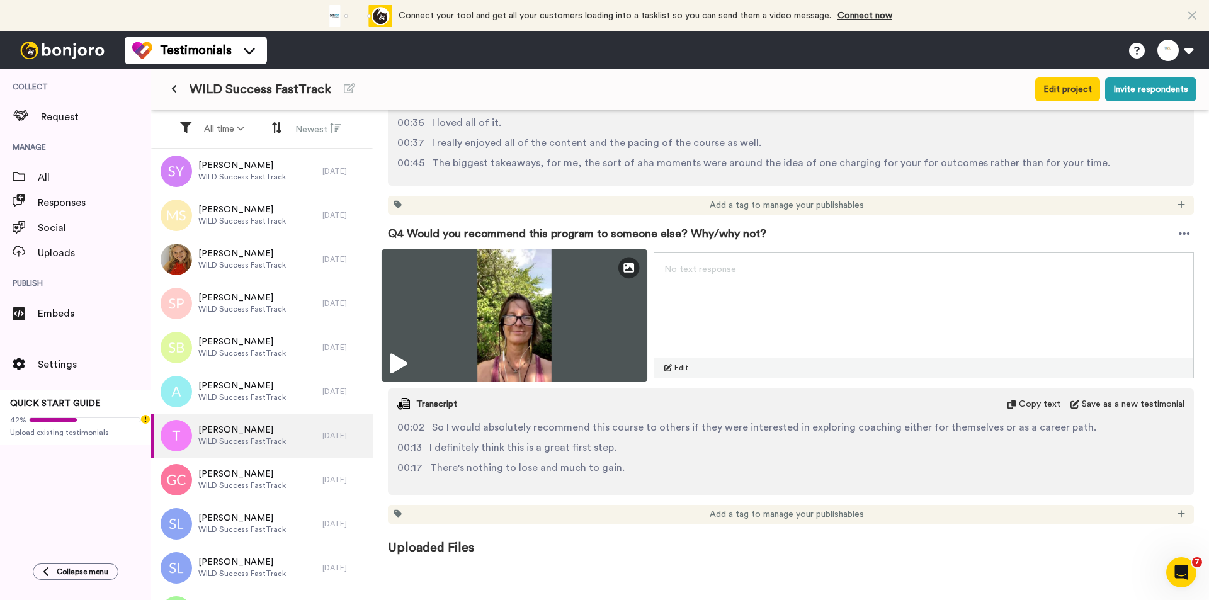
click at [578, 325] on img at bounding box center [514, 315] width 266 height 132
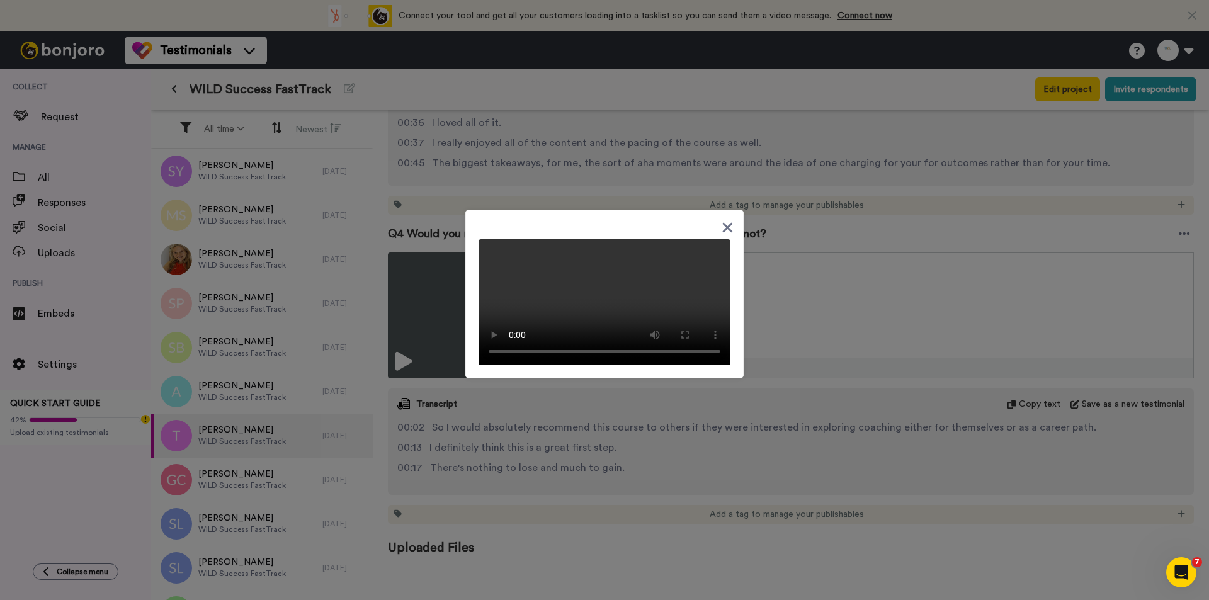
click at [725, 220] on icon at bounding box center [727, 228] width 12 height 16
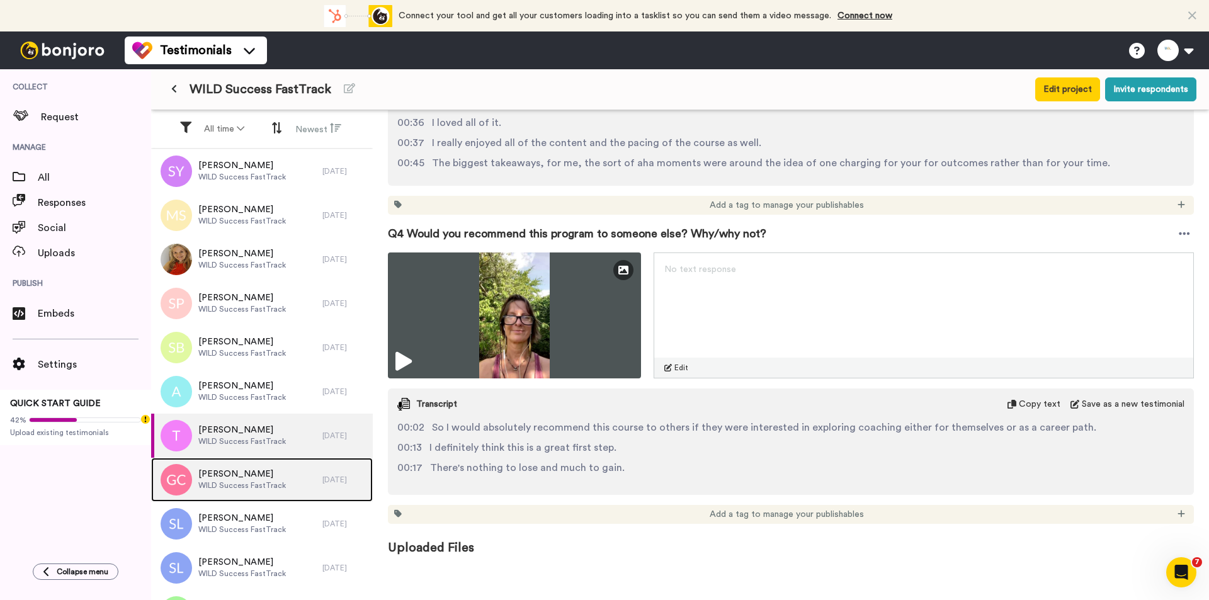
click at [220, 478] on span "[PERSON_NAME]" at bounding box center [242, 474] width 88 height 13
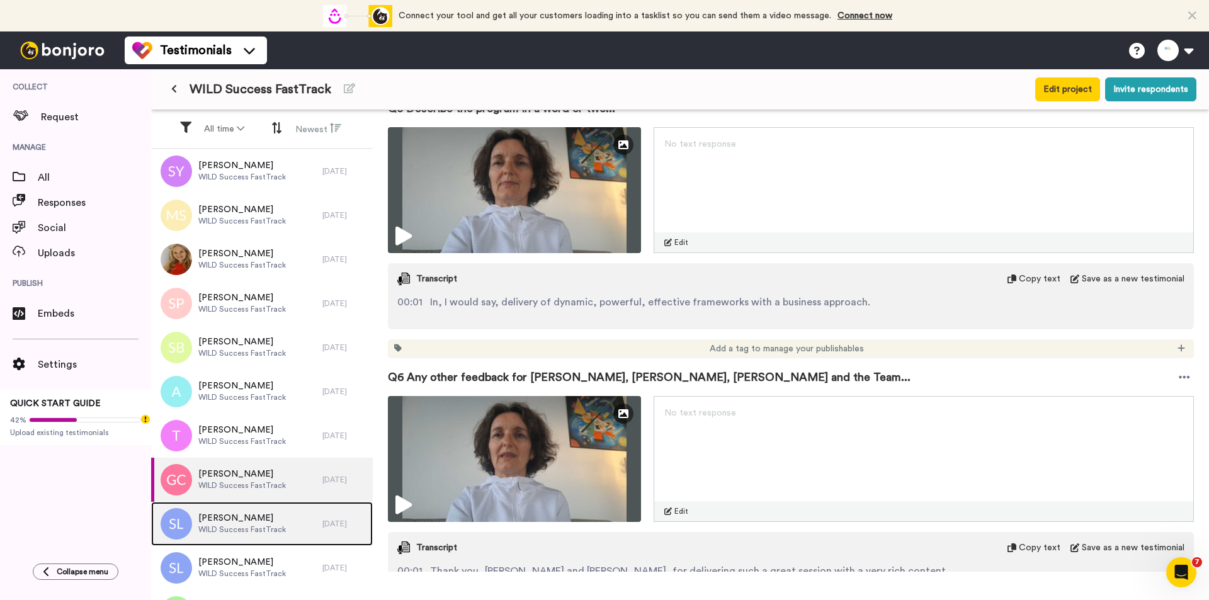
click at [227, 486] on span "[PERSON_NAME]" at bounding box center [242, 518] width 88 height 13
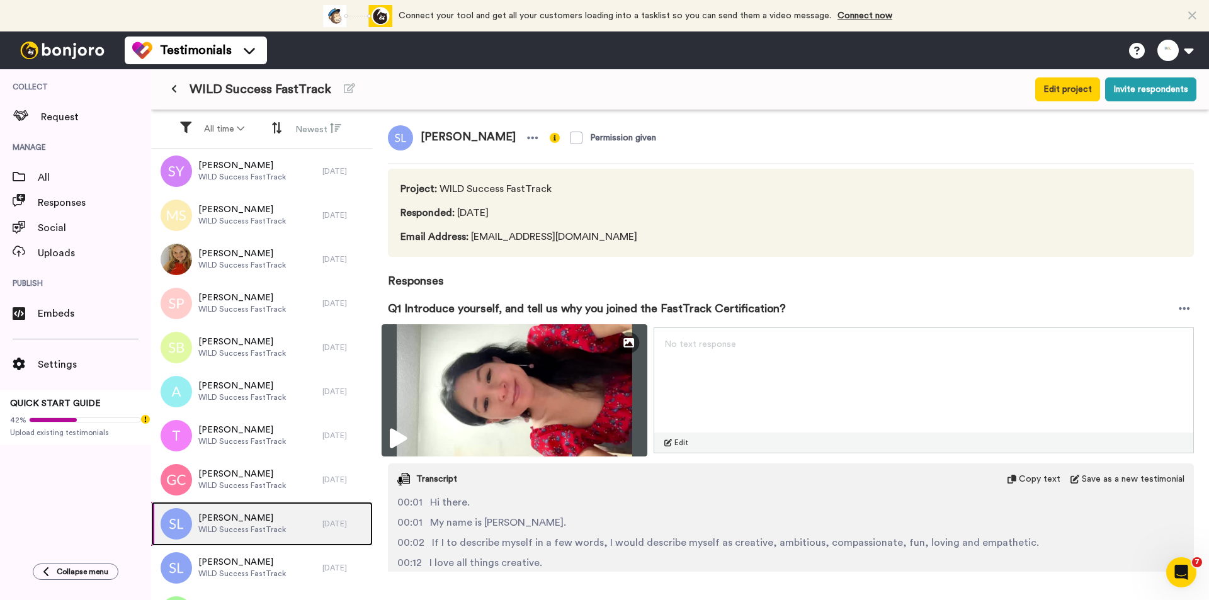
scroll to position [212, 0]
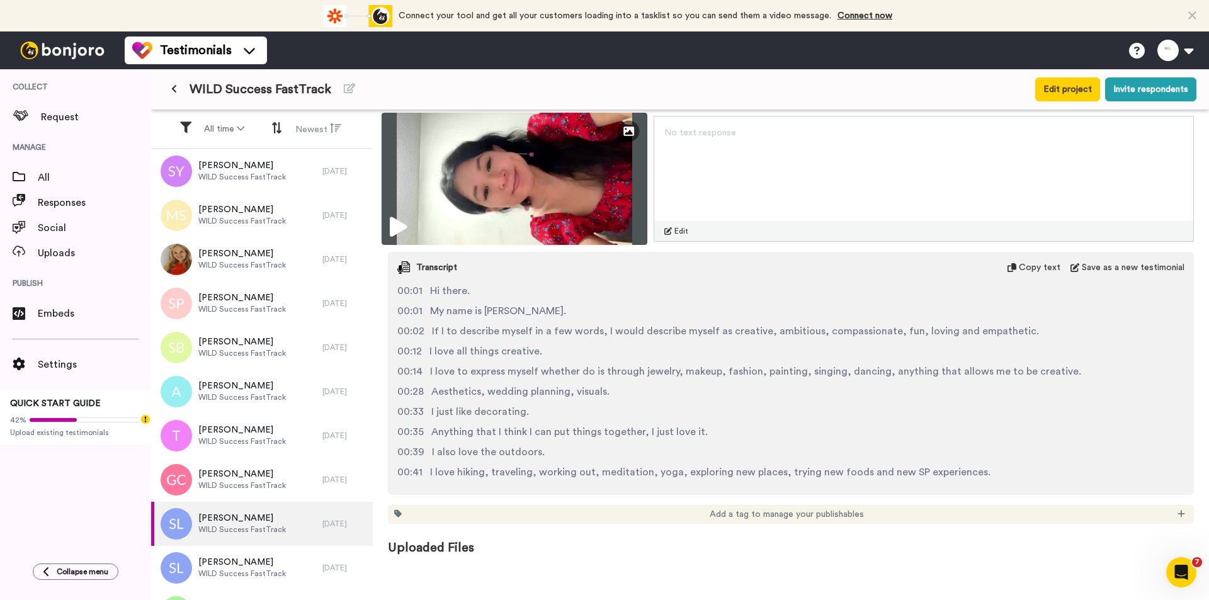
click at [541, 178] on img at bounding box center [514, 179] width 266 height 132
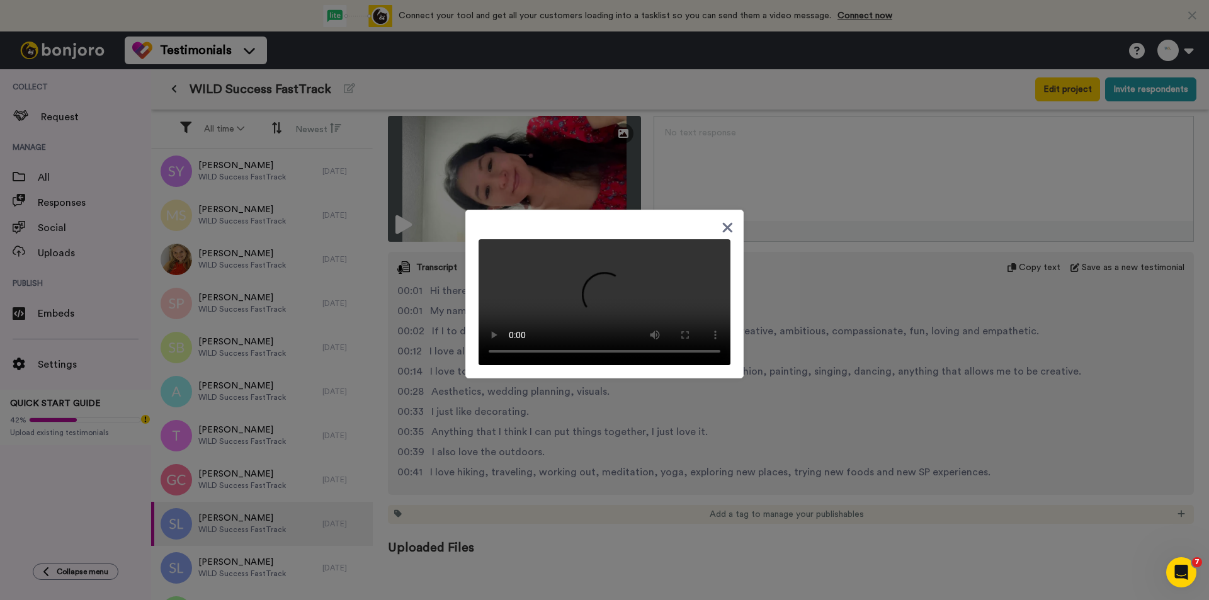
click at [723, 222] on icon at bounding box center [728, 227] width 10 height 10
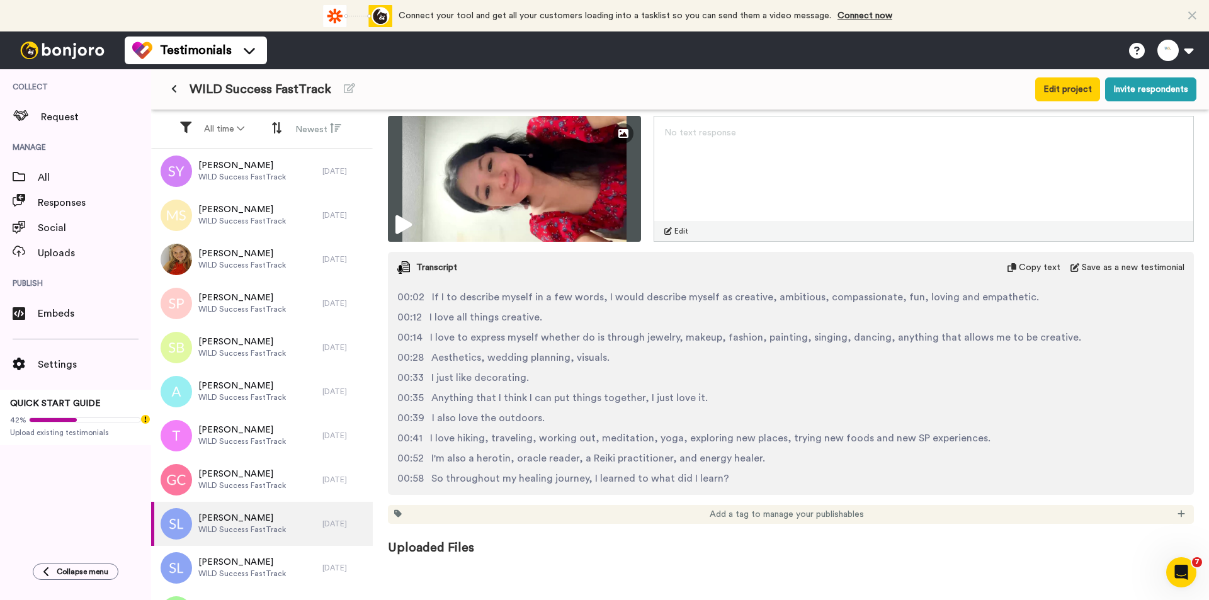
scroll to position [65, 0]
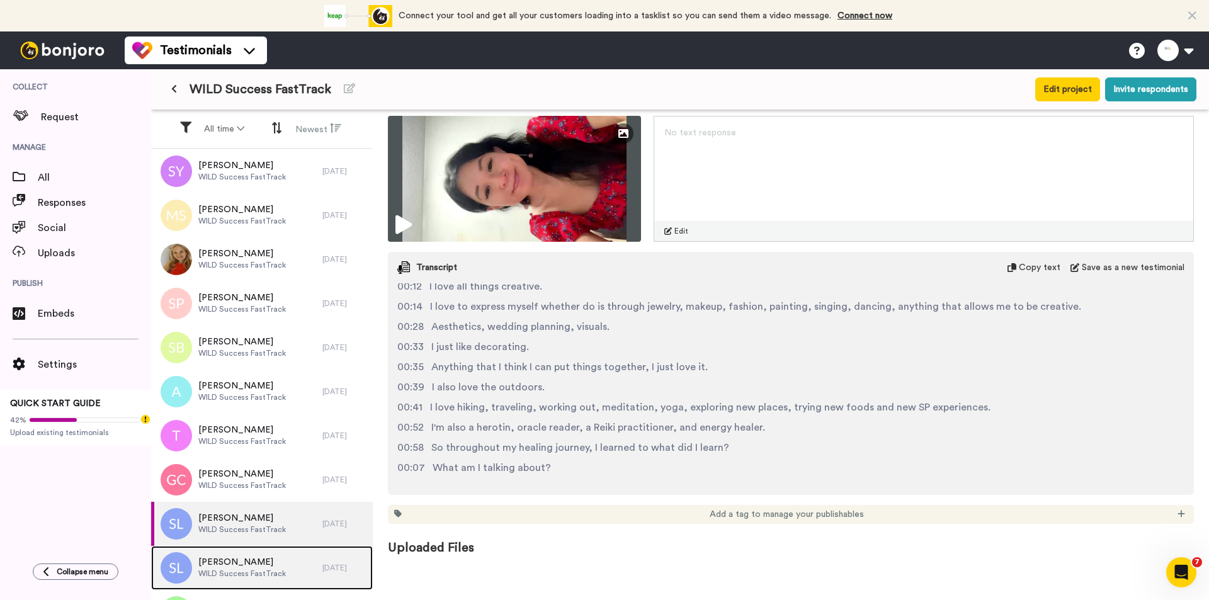
click at [269, 486] on div "[PERSON_NAME] WILD Success FastTrack" at bounding box center [236, 568] width 171 height 44
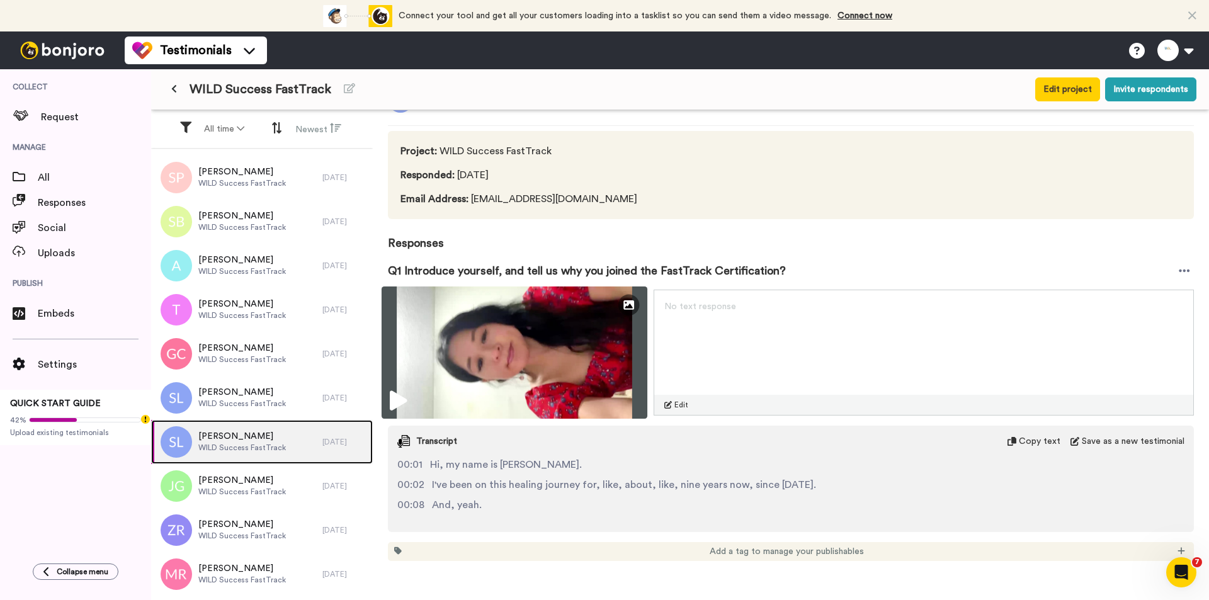
scroll to position [75, 0]
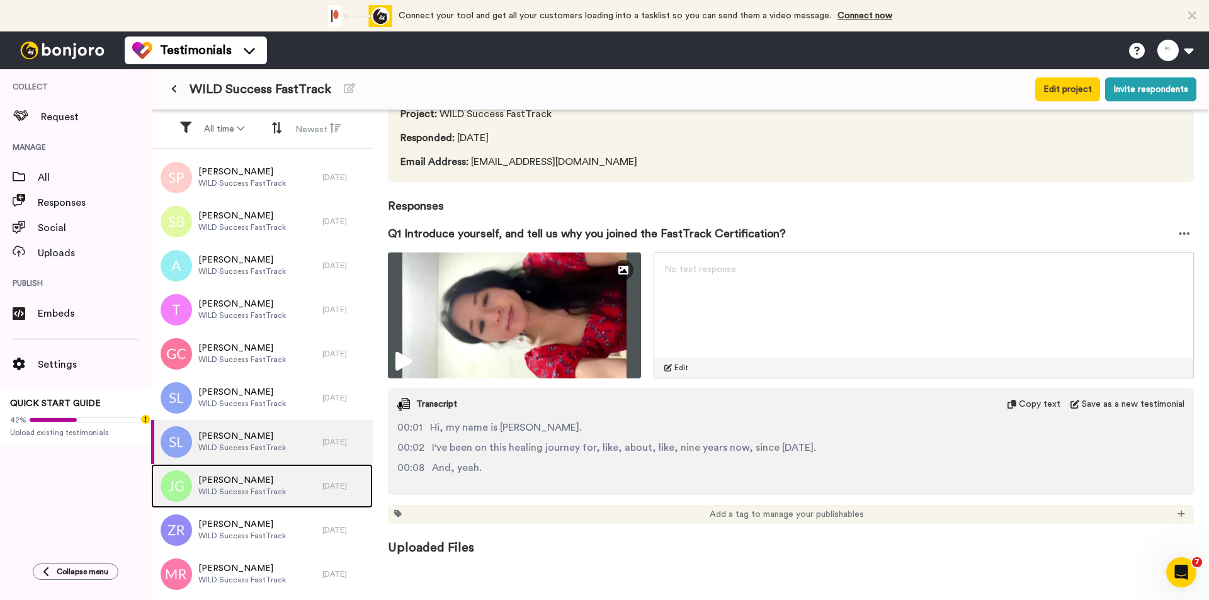
click at [254, 486] on span "WILD Success FastTrack" at bounding box center [242, 492] width 88 height 10
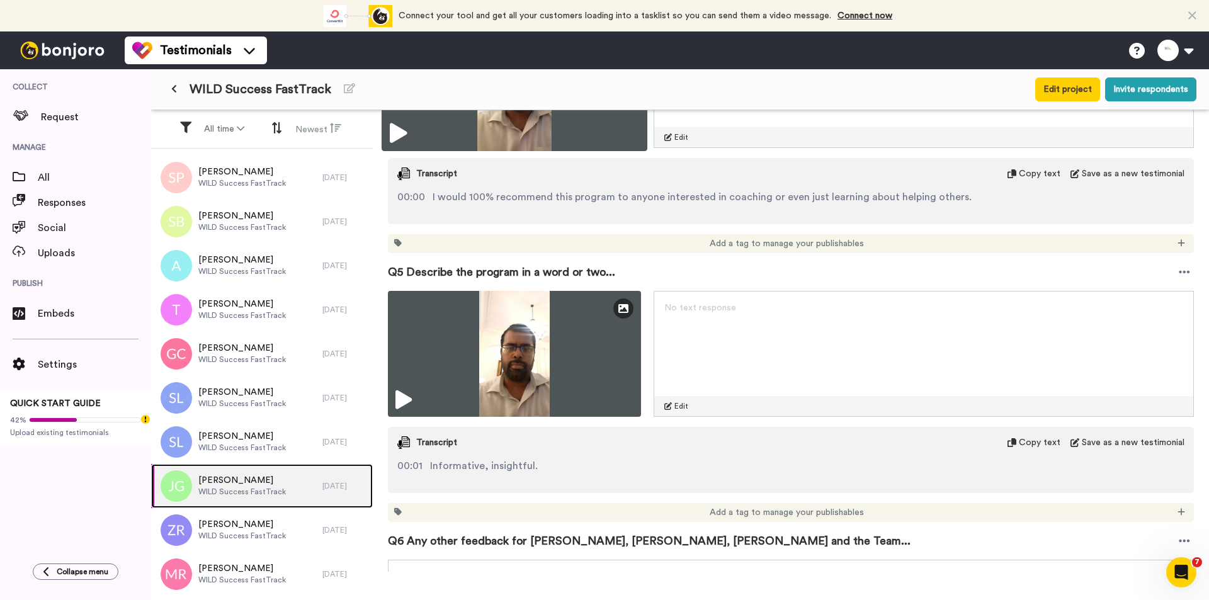
scroll to position [1448, 0]
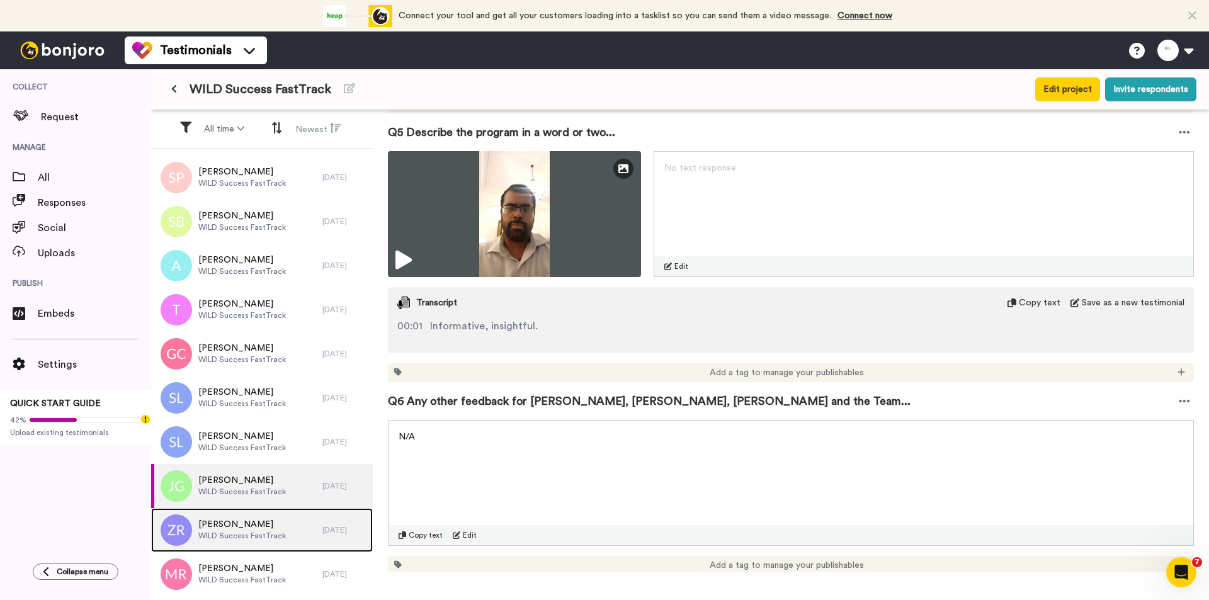
click at [227, 486] on span "[PERSON_NAME]" at bounding box center [242, 524] width 88 height 13
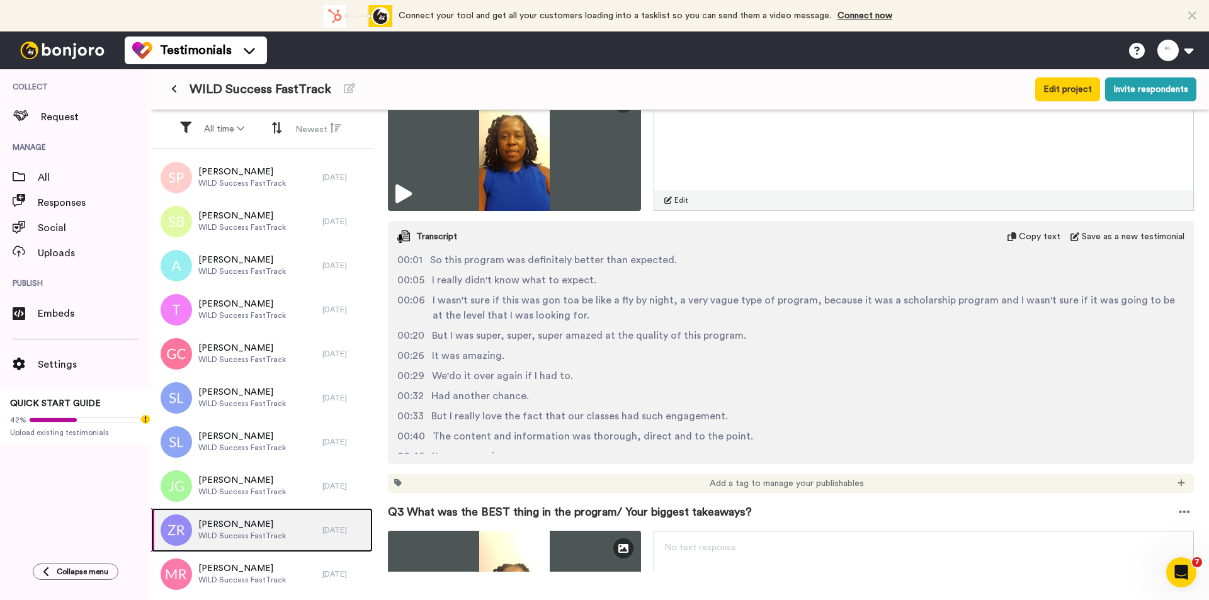
scroll to position [100, 0]
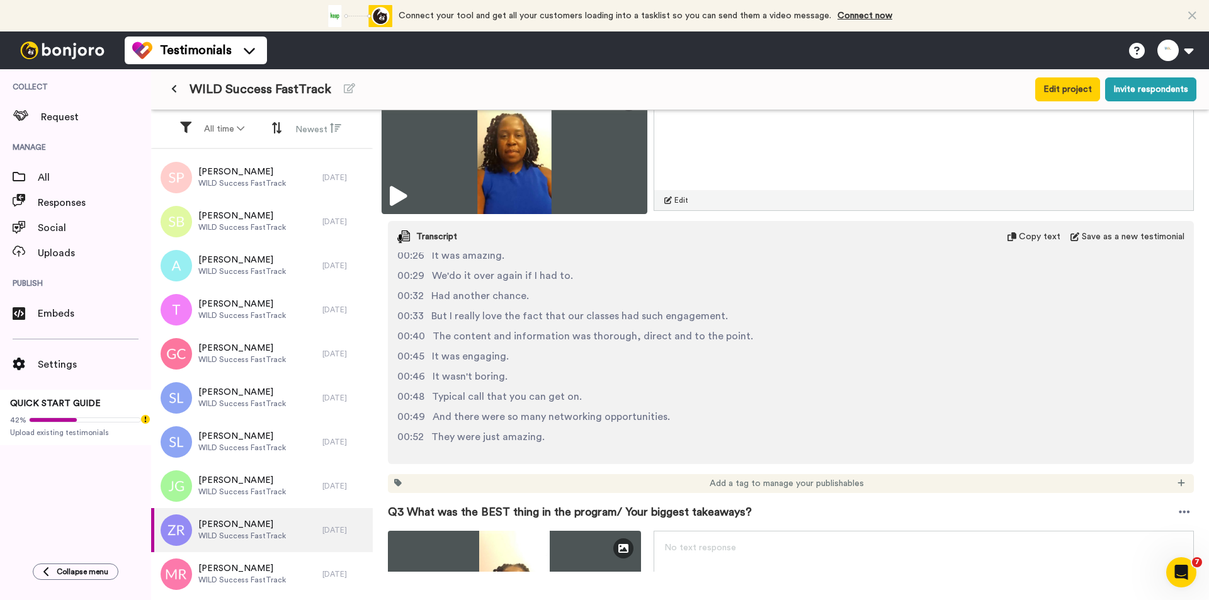
click at [541, 140] on img at bounding box center [514, 148] width 266 height 132
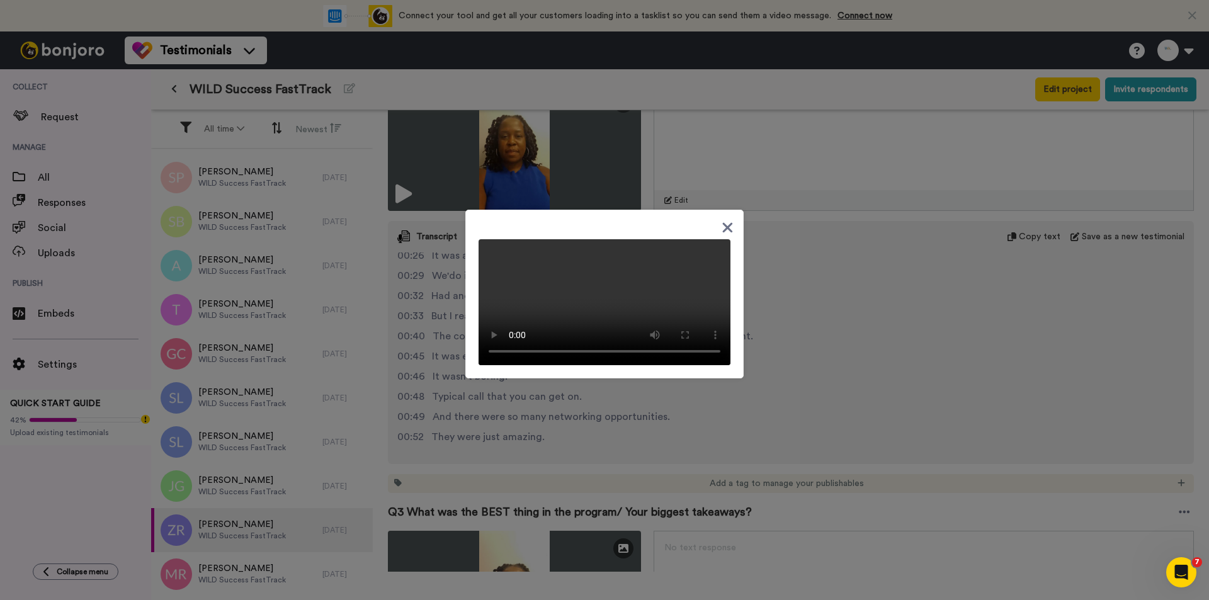
click at [812, 366] on div at bounding box center [604, 300] width 1209 height 600
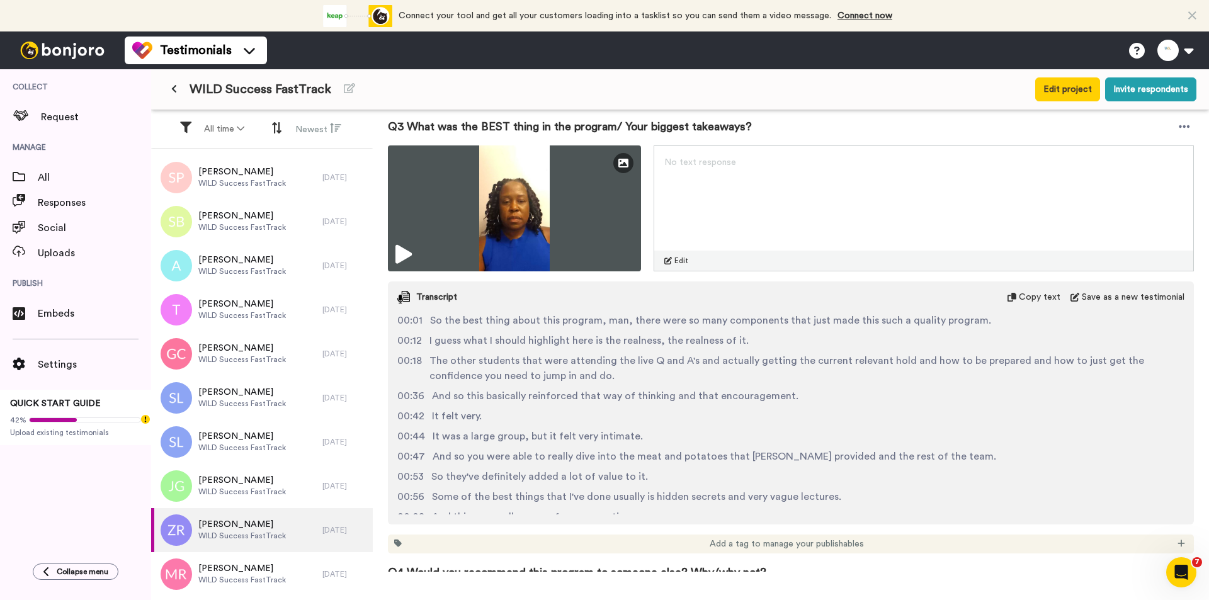
scroll to position [881, 0]
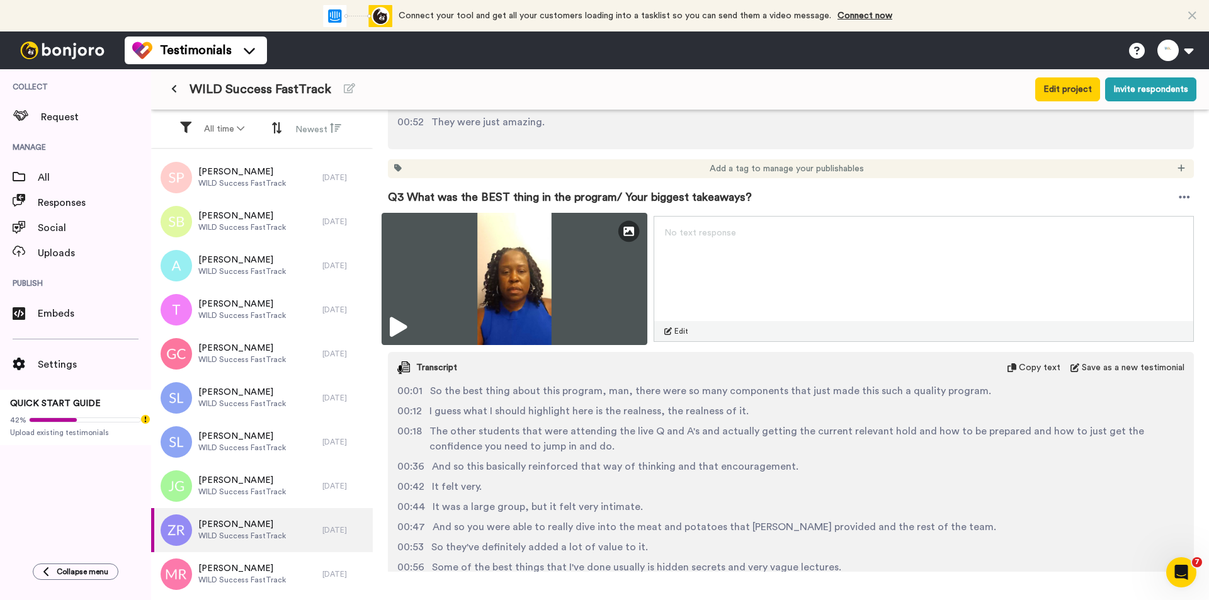
click at [523, 273] on img at bounding box center [514, 279] width 266 height 132
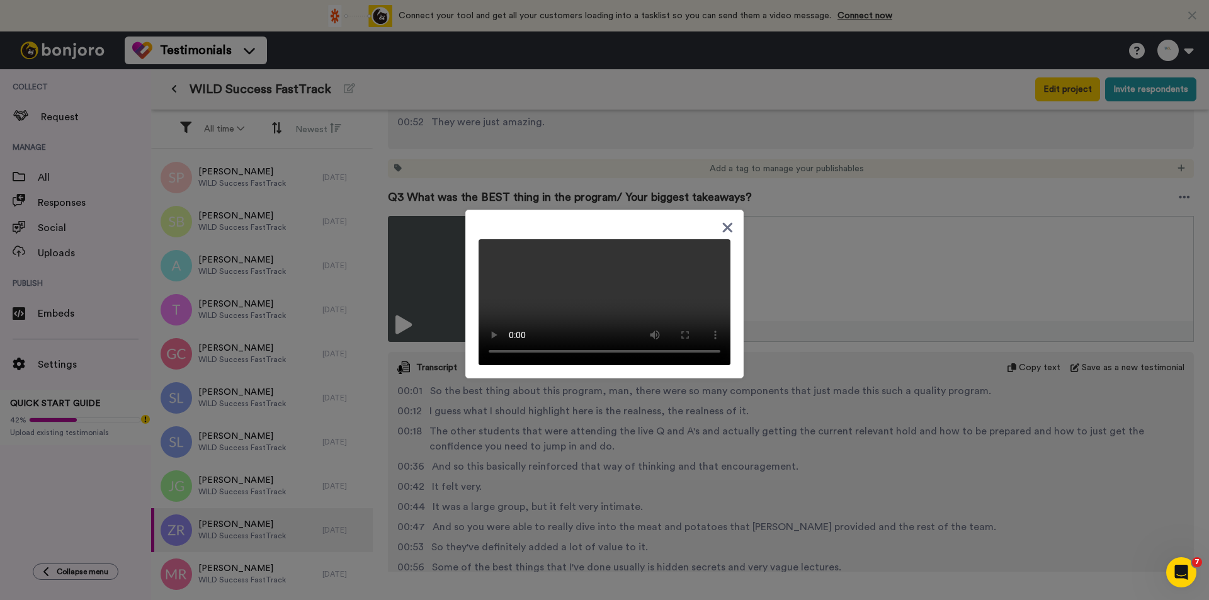
click at [833, 428] on div at bounding box center [604, 300] width 1209 height 600
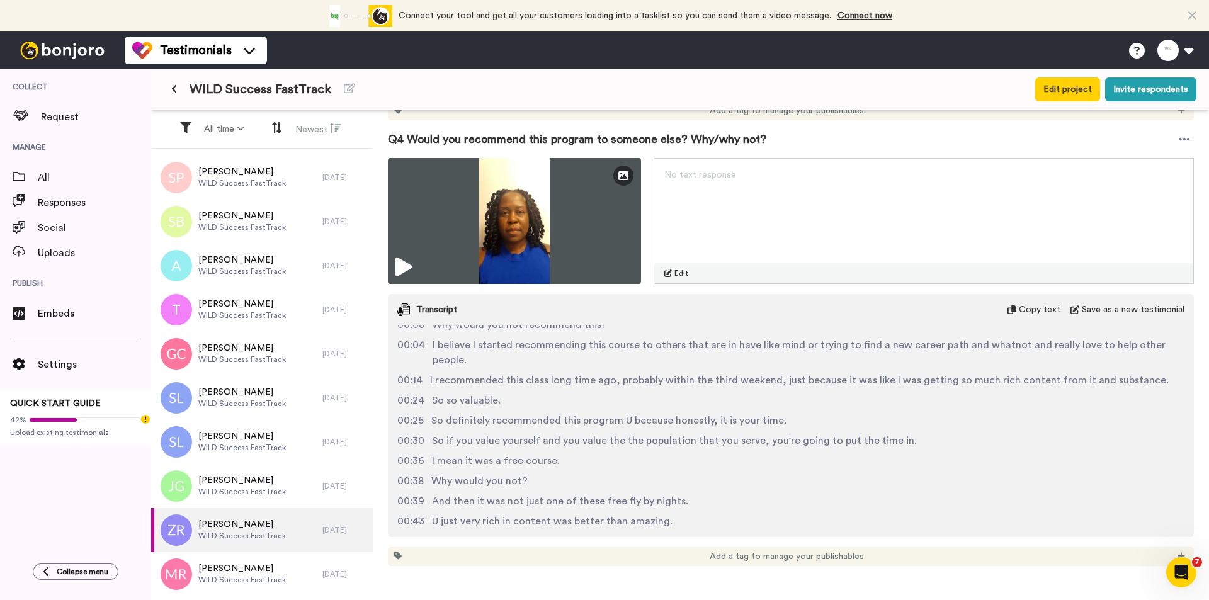
scroll to position [0, 0]
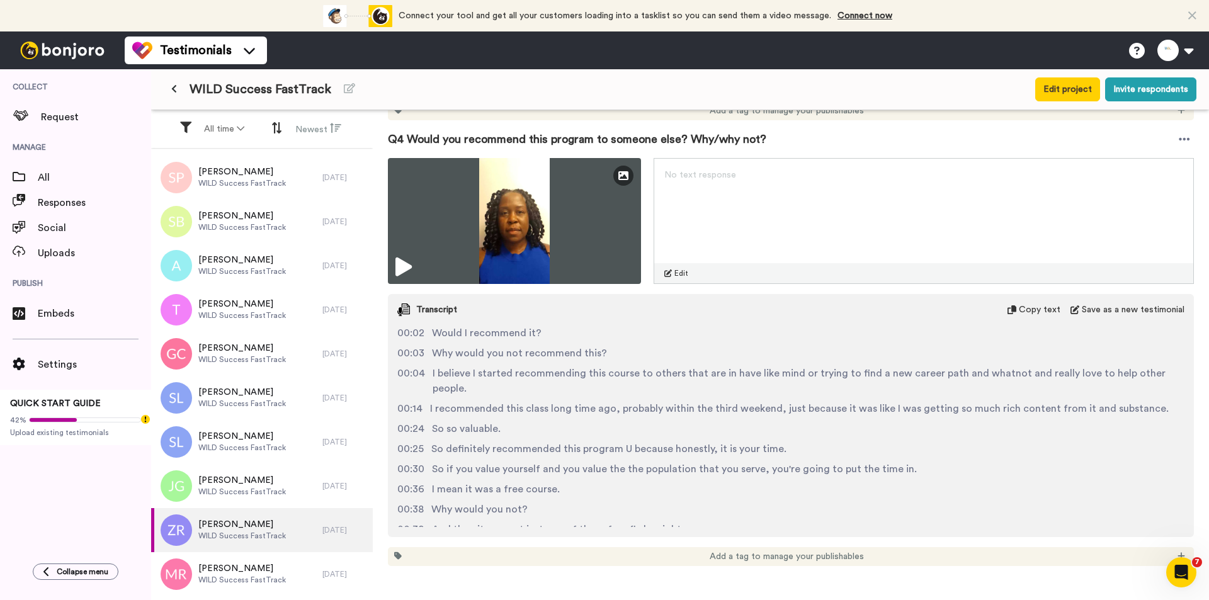
click at [597, 393] on span "I believe I started recommending this course to others that are in have like mi…" at bounding box center [808, 381] width 752 height 30
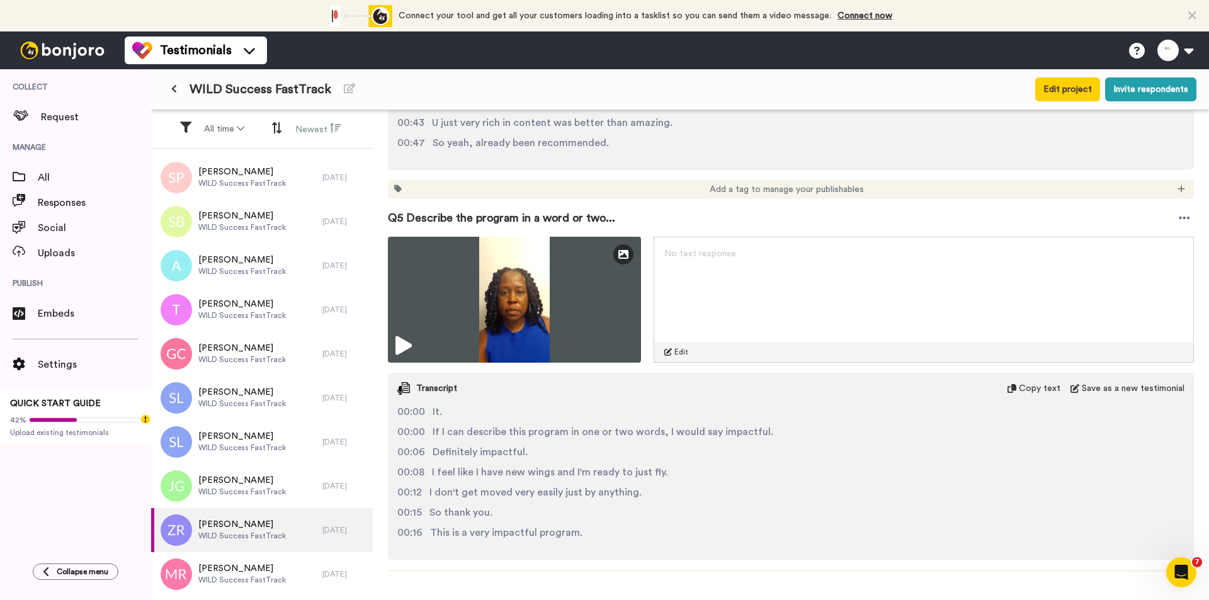
scroll to position [1817, 0]
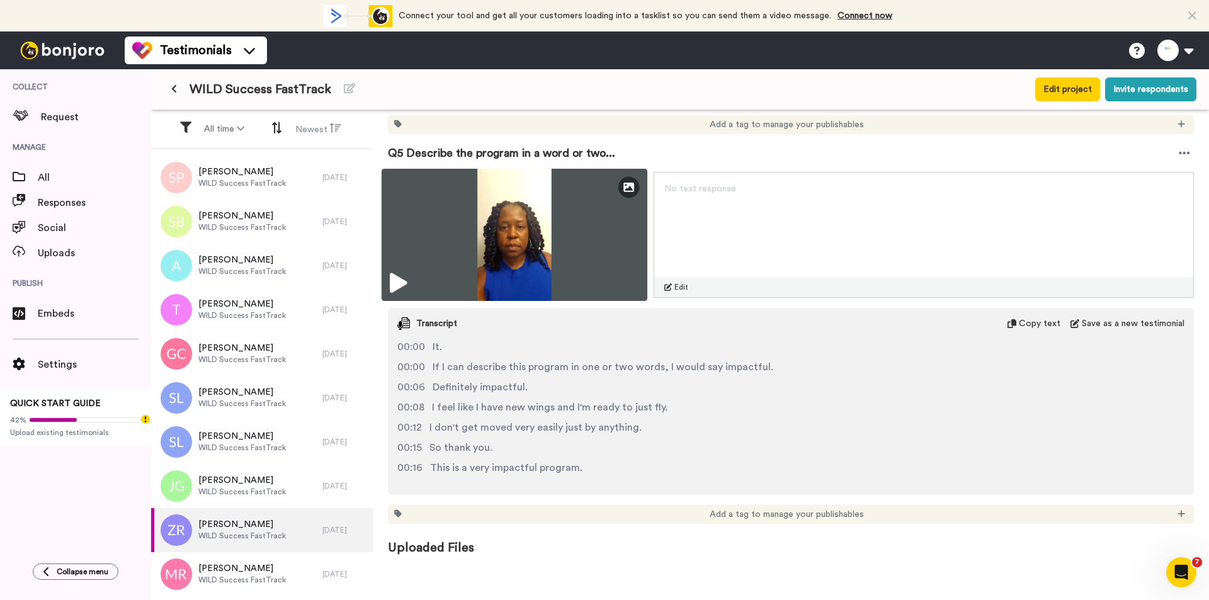
click at [579, 249] on img at bounding box center [514, 235] width 266 height 132
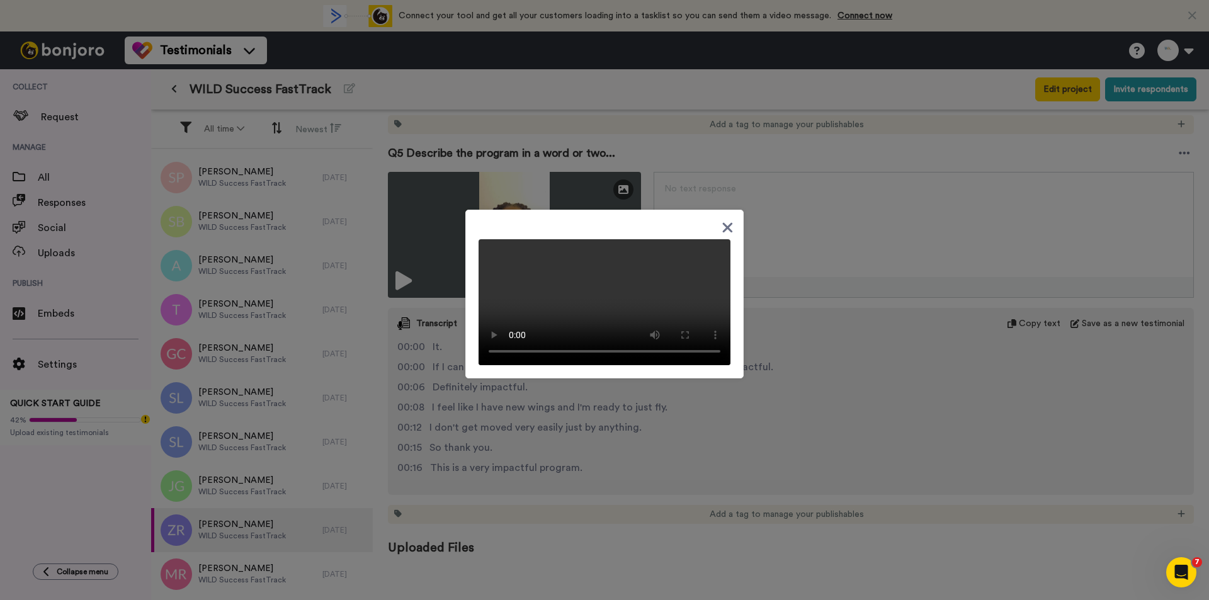
click at [802, 380] on div at bounding box center [604, 300] width 1209 height 600
